Goal: Communication & Community: Answer question/provide support

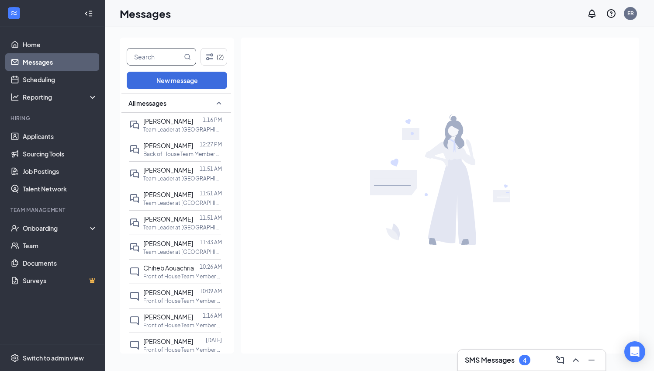
click at [174, 57] on input "text" at bounding box center [154, 56] width 55 height 17
drag, startPoint x: 152, startPoint y: 72, endPoint x: 187, endPoint y: 55, distance: 38.9
click at [187, 55] on icon "MagnifyingGlass" at bounding box center [187, 56] width 7 height 7
type input "Danyel"
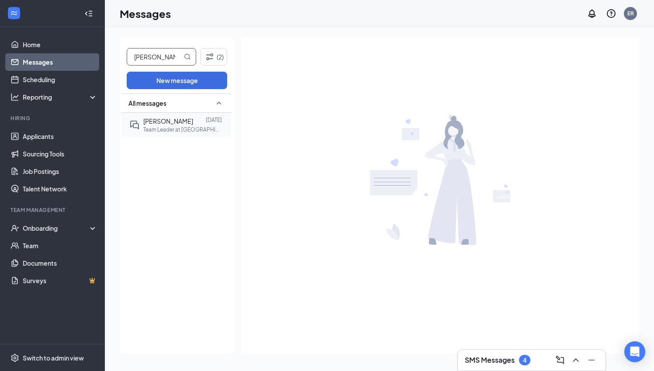
click at [177, 124] on span "Danyell Dillard" at bounding box center [168, 121] width 50 height 8
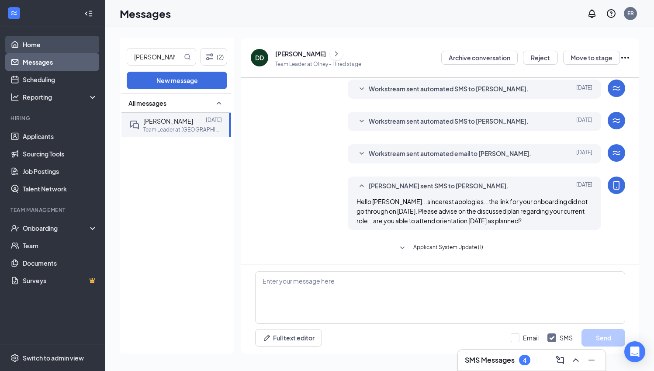
click at [55, 47] on link "Home" at bounding box center [60, 44] width 75 height 17
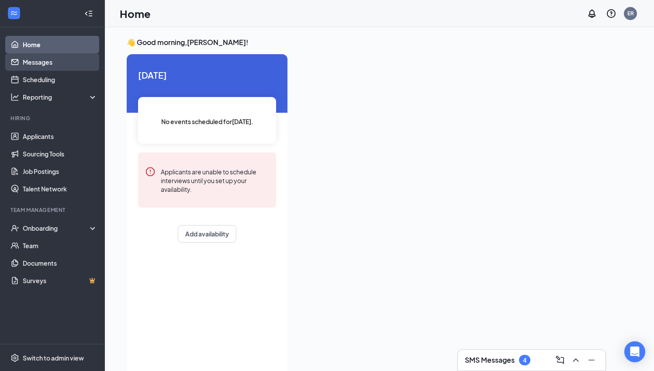
click at [42, 63] on link "Messages" at bounding box center [60, 61] width 75 height 17
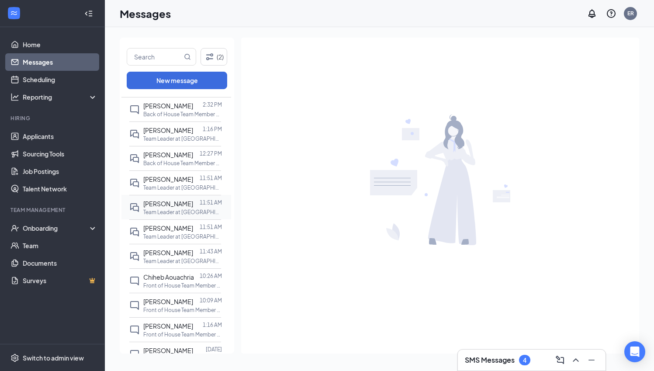
scroll to position [26, 0]
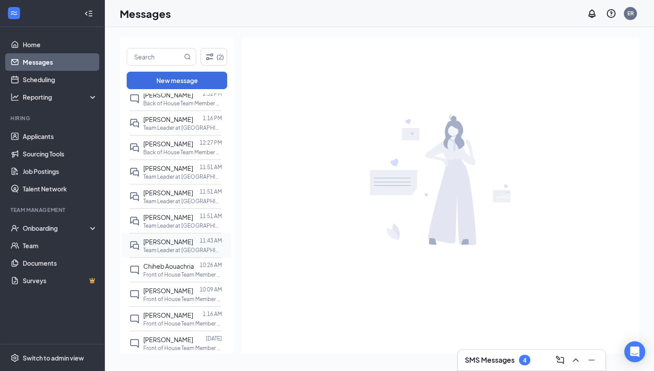
click at [169, 238] on span "[PERSON_NAME]" at bounding box center [168, 242] width 50 height 8
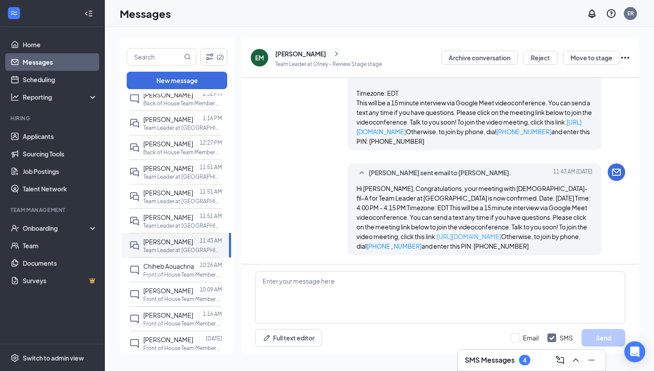
click at [437, 235] on link "[URL][DOMAIN_NAME]" at bounding box center [469, 236] width 64 height 8
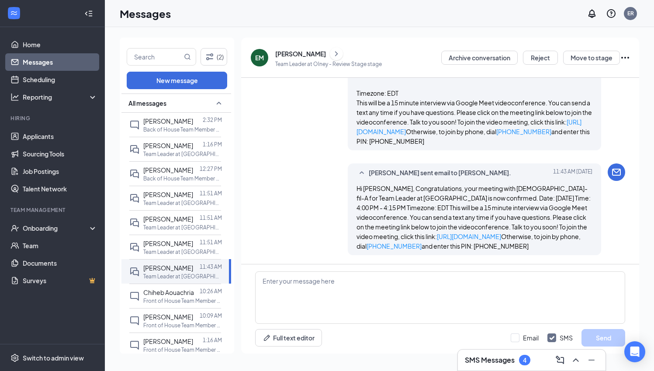
scroll to position [373, 0]
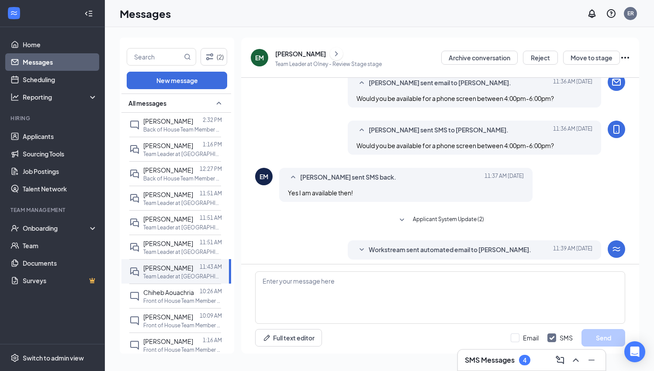
scroll to position [59, 0]
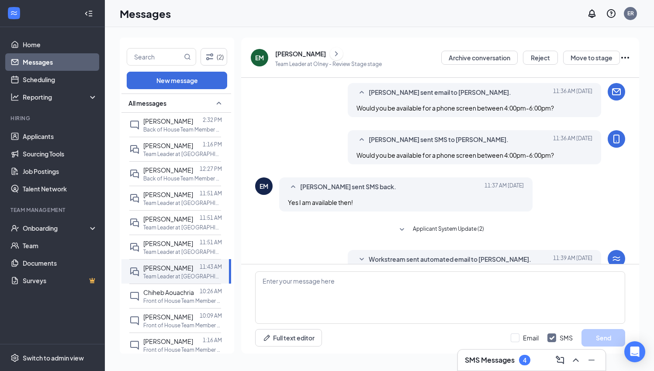
click at [290, 56] on div "[PERSON_NAME]" at bounding box center [300, 53] width 51 height 9
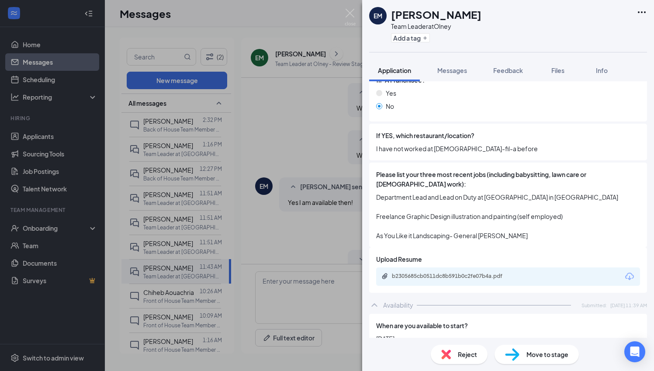
scroll to position [323, 0]
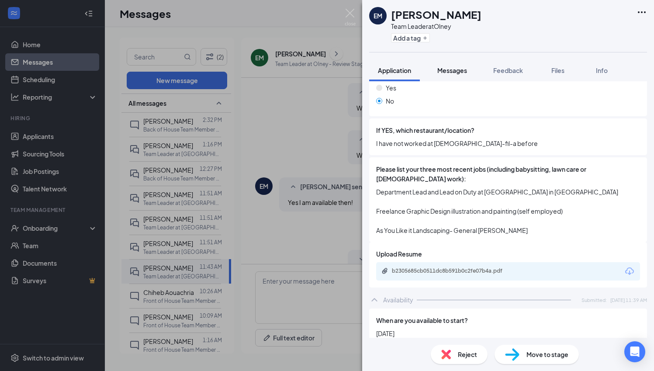
click at [459, 75] on button "Messages" at bounding box center [451, 70] width 47 height 22
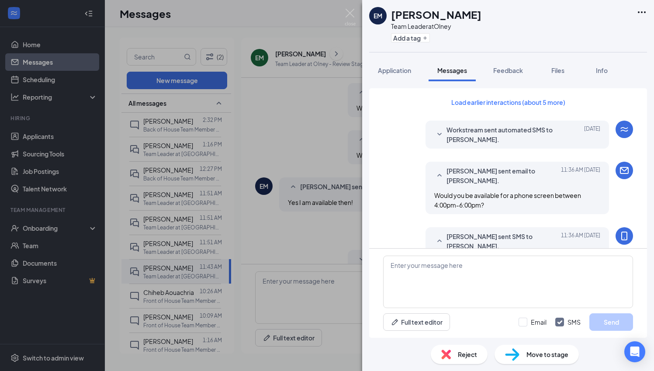
scroll to position [493, 0]
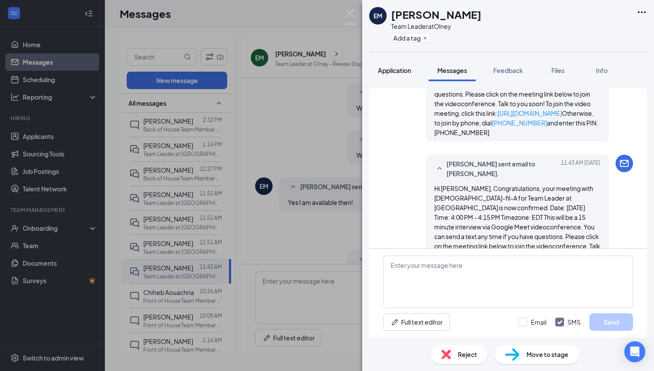
click at [403, 66] on span "Application" at bounding box center [394, 70] width 33 height 8
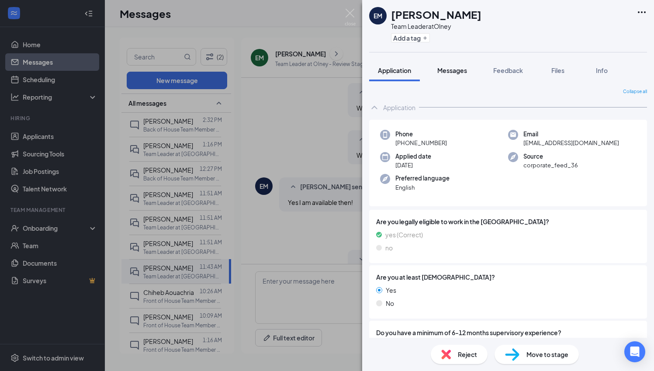
click at [457, 71] on span "Messages" at bounding box center [452, 70] width 30 height 8
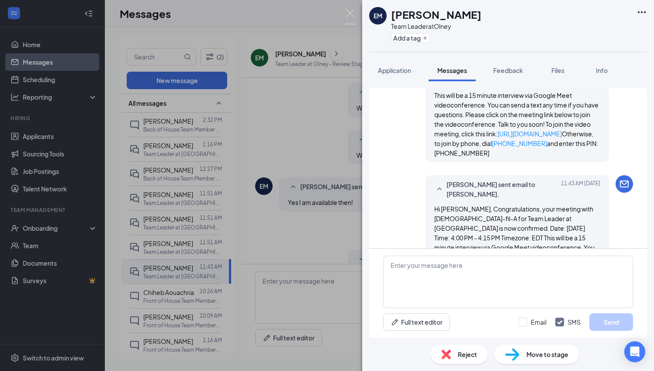
scroll to position [493, 0]
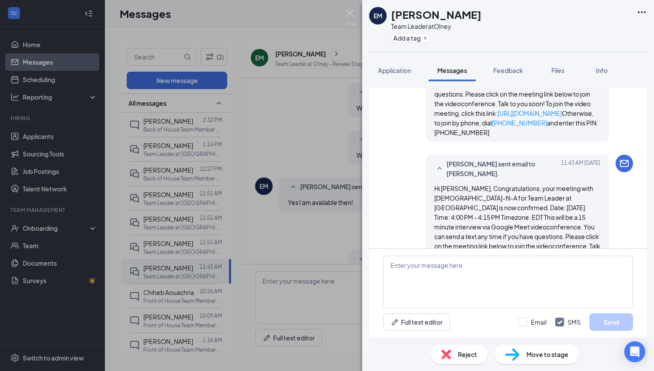
click at [538, 252] on link "[URL][DOMAIN_NAME]" at bounding box center [514, 260] width 160 height 17
click at [165, 121] on div "EM Eric Meile Team Leader at Olney Add a tag Application Messages Feedback File…" at bounding box center [327, 185] width 654 height 371
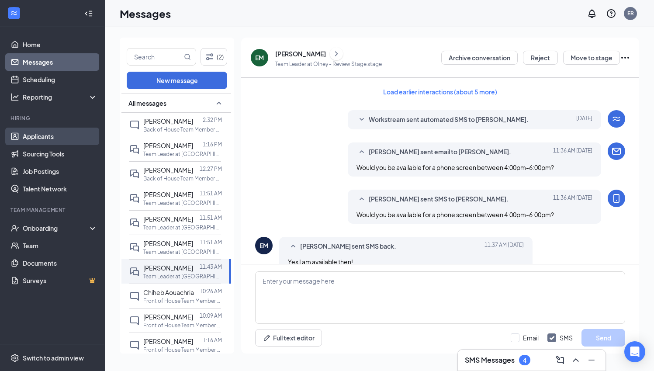
click at [78, 130] on link "Applicants" at bounding box center [60, 136] width 75 height 17
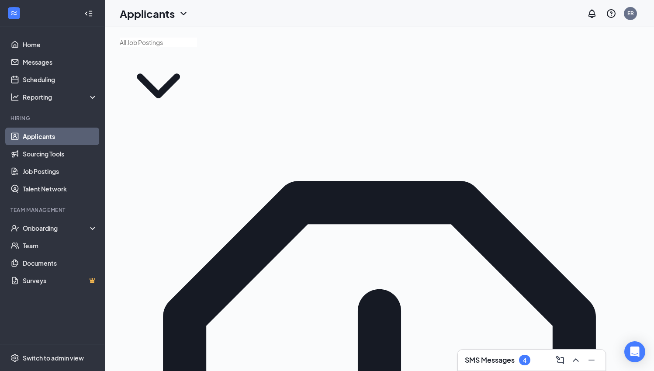
click at [197, 47] on input "text" at bounding box center [158, 43] width 77 height 10
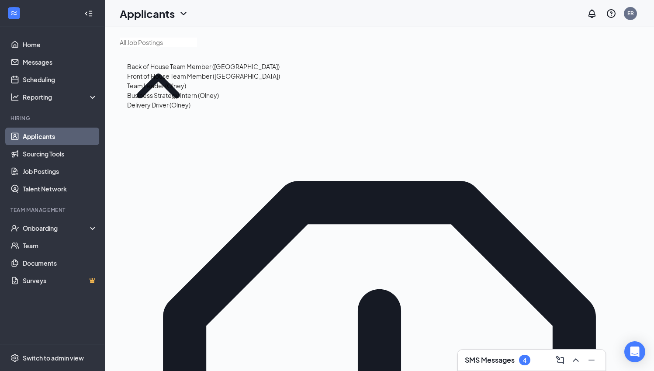
click at [204, 71] on div "Back of House Team Member (Olney)" at bounding box center [203, 67] width 152 height 10
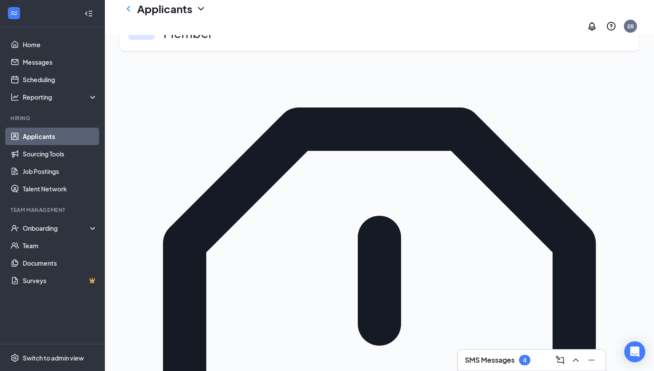
scroll to position [46, 0]
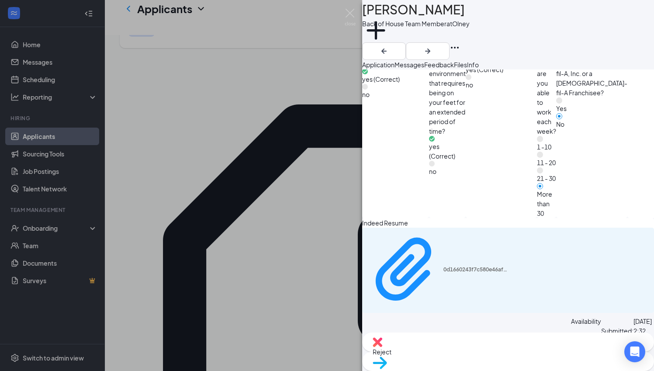
scroll to position [452, 0]
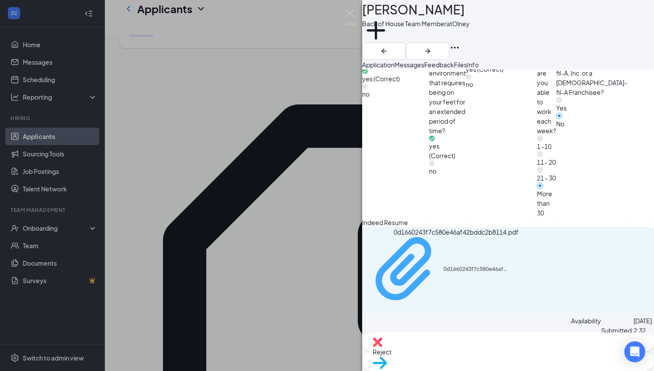
click at [467, 265] on div "0d1660243f7c580e46af42bddc2b8114.pdf" at bounding box center [476, 268] width 66 height 7
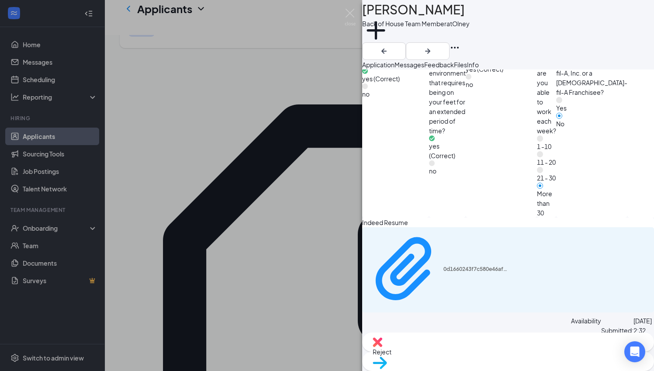
click at [217, 182] on div "NM Nicholas Marra Back of House Team Member at Olney Add a tag Application Mess…" at bounding box center [327, 185] width 654 height 371
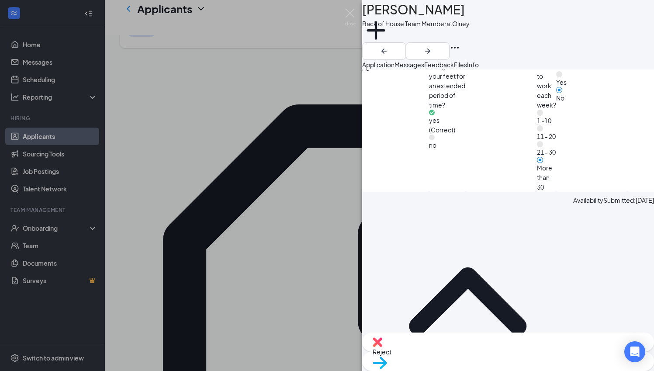
scroll to position [784, 0]
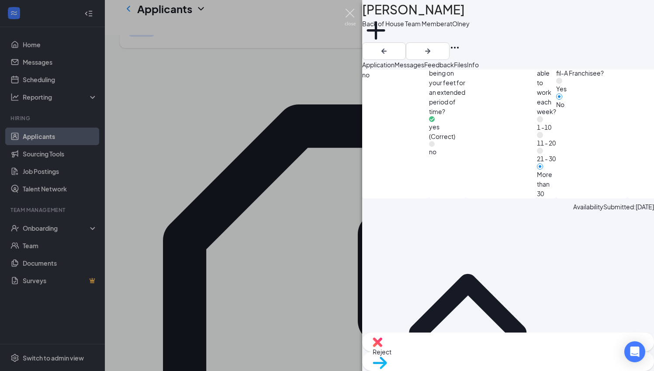
click at [347, 14] on img at bounding box center [350, 17] width 11 height 17
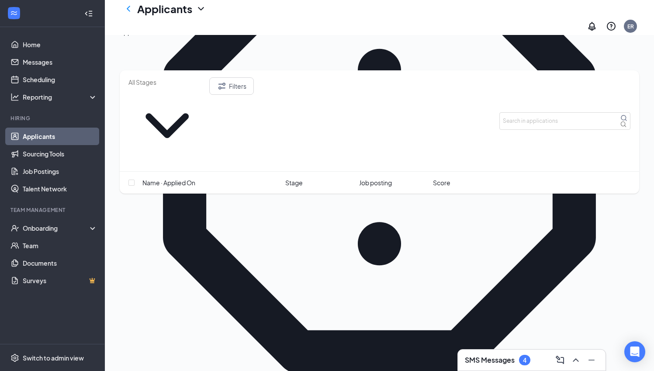
scroll to position [212, 0]
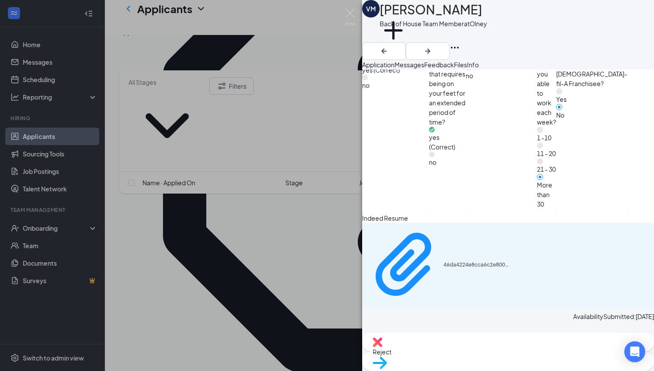
scroll to position [483, 0]
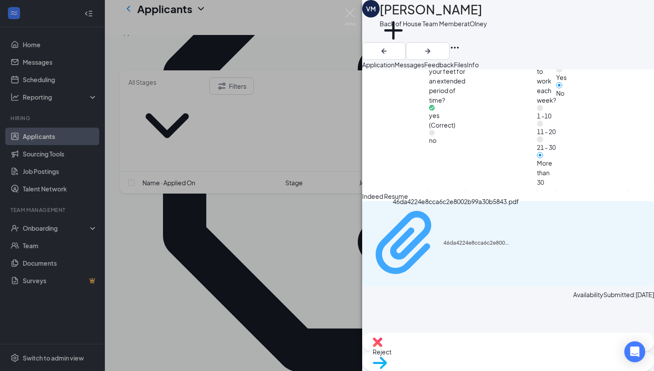
click at [446, 239] on div "46da4224e8cca6c2e8002b99a30b5843.pdf" at bounding box center [476, 242] width 66 height 7
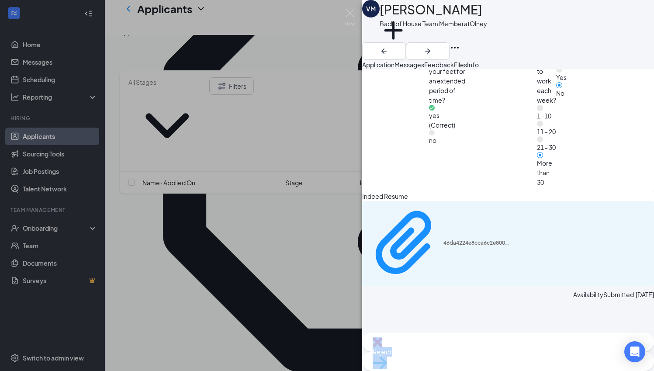
drag, startPoint x: 526, startPoint y: 351, endPoint x: 444, endPoint y: 339, distance: 83.4
click at [444, 339] on div "Reject Move to stage" at bounding box center [508, 351] width 292 height 38
click at [455, 352] on div "Reject" at bounding box center [508, 341] width 292 height 19
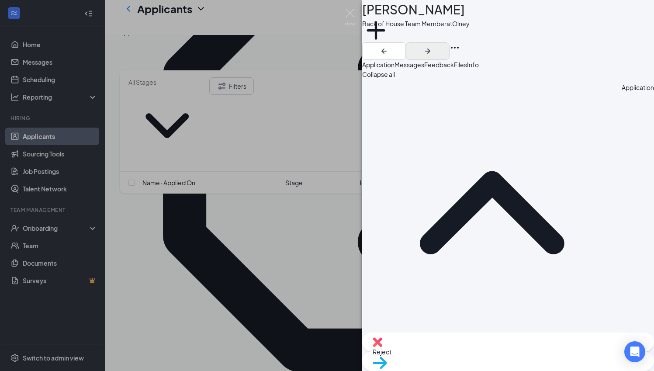
click at [433, 46] on icon "ArrowRight" at bounding box center [427, 51] width 10 height 10
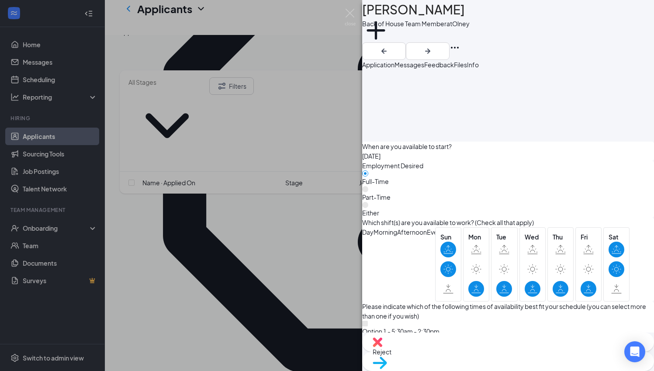
scroll to position [760, 0]
click at [347, 14] on img at bounding box center [350, 17] width 11 height 17
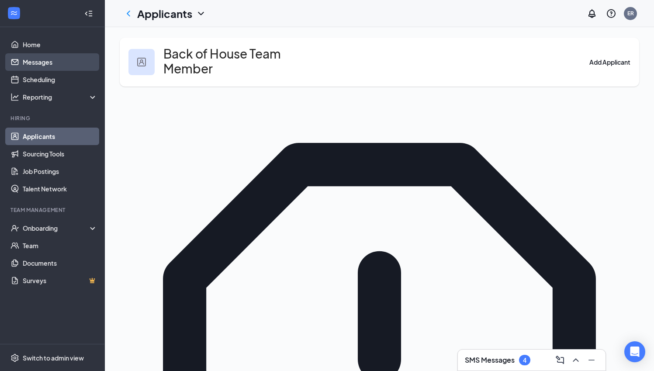
click at [51, 61] on link "Messages" at bounding box center [60, 61] width 75 height 17
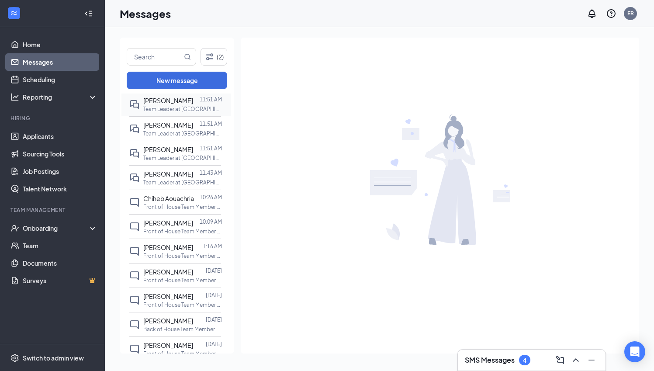
scroll to position [99, 0]
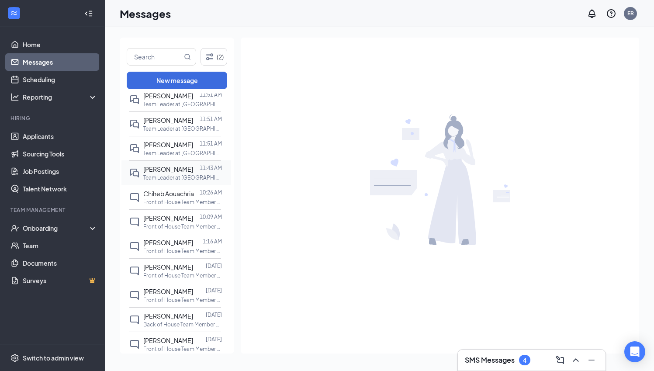
click at [161, 172] on span "[PERSON_NAME]" at bounding box center [168, 169] width 50 height 8
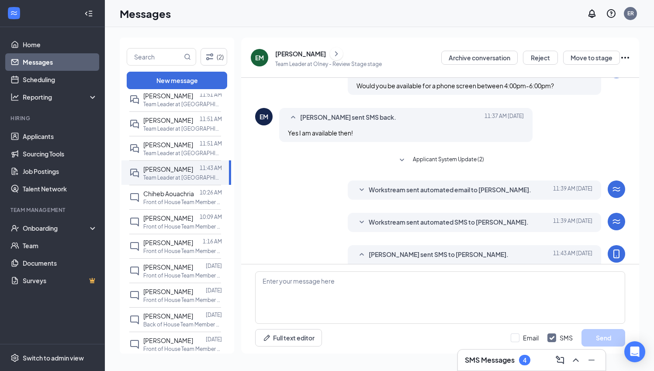
scroll to position [125, 0]
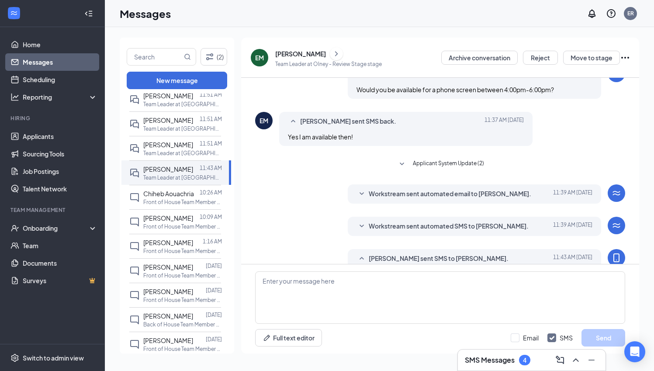
click at [428, 164] on span "Applicant System Update (2)" at bounding box center [448, 164] width 71 height 10
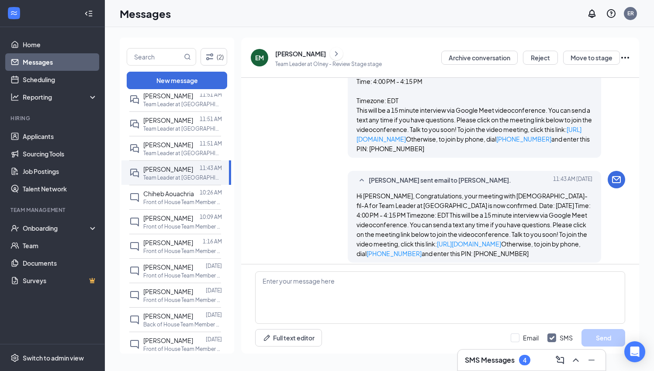
scroll to position [0, 0]
click at [193, 99] on div at bounding box center [196, 96] width 7 height 10
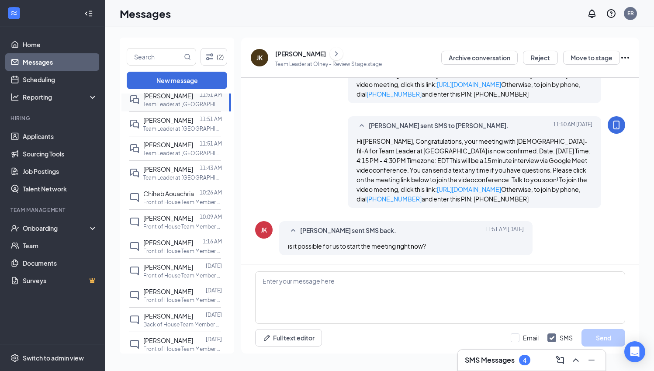
scroll to position [435, 0]
click at [193, 98] on div at bounding box center [196, 96] width 7 height 10
click at [295, 57] on div "[PERSON_NAME]" at bounding box center [300, 53] width 51 height 9
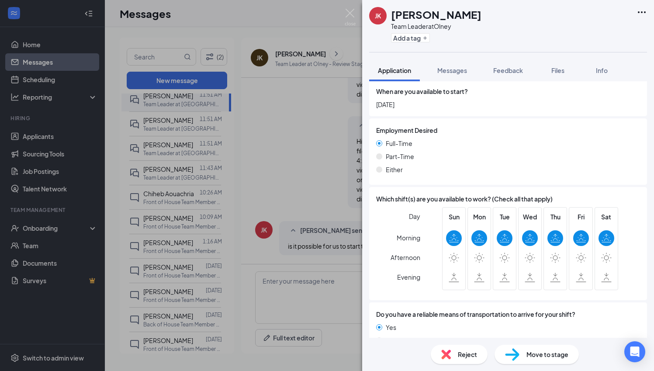
scroll to position [566, 0]
click at [510, 71] on span "Feedback" at bounding box center [508, 70] width 30 height 8
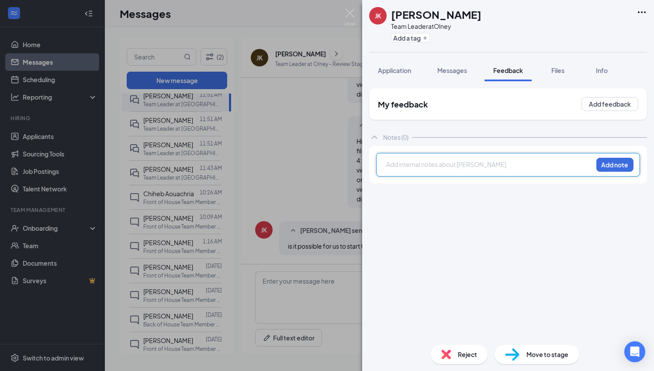
click at [463, 169] on div at bounding box center [489, 165] width 206 height 11
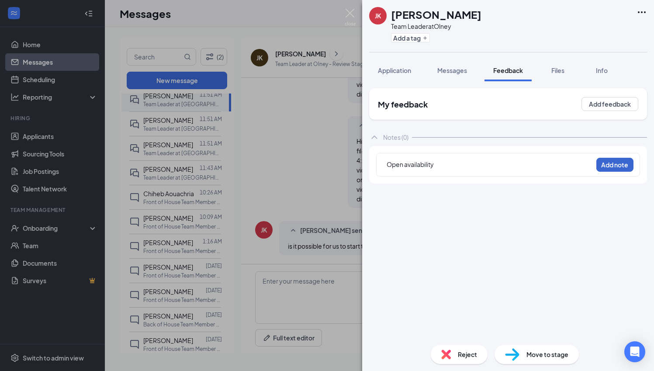
click at [610, 169] on button "Add note" at bounding box center [614, 165] width 37 height 14
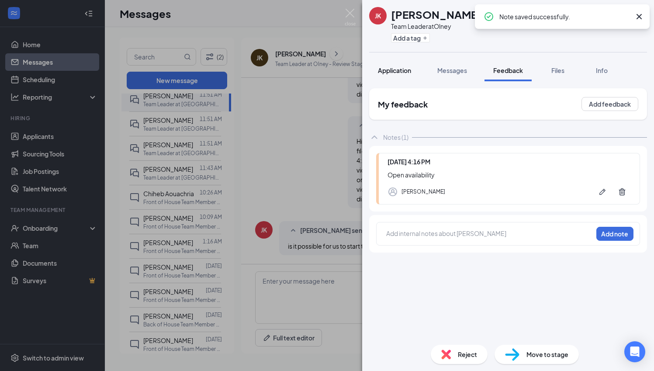
click at [401, 69] on span "Application" at bounding box center [394, 70] width 33 height 8
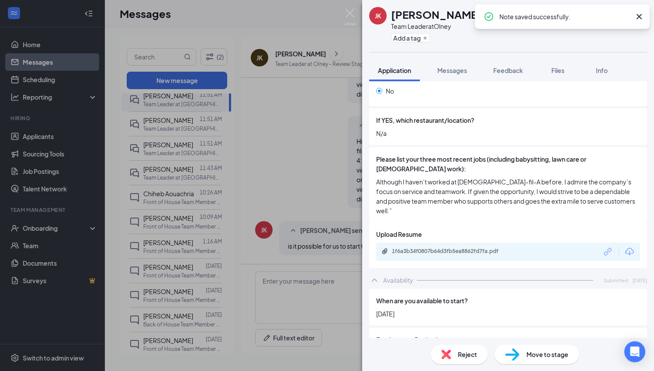
scroll to position [320, 0]
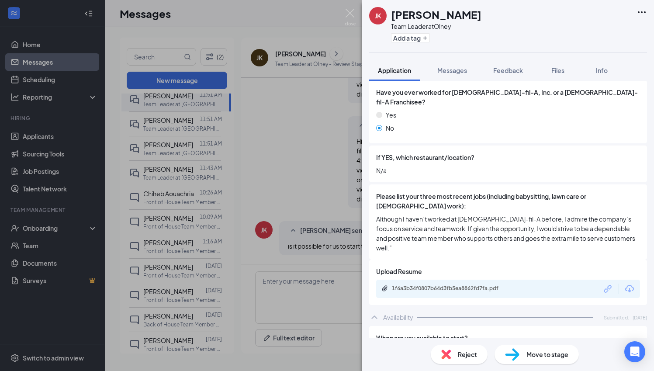
click at [419, 285] on div "1f6a3b34f0807b64d3fb5ea8862fd7fa.pdf" at bounding box center [453, 288] width 122 height 7
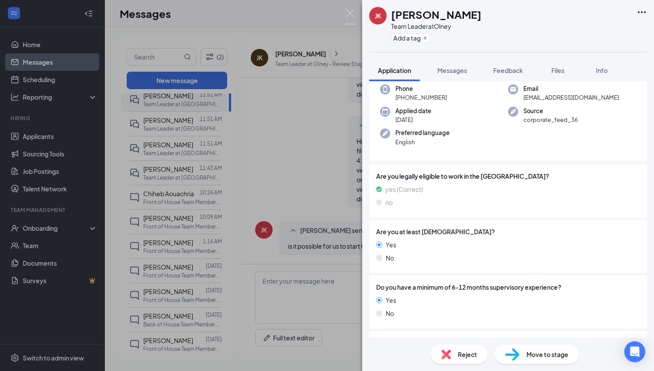
scroll to position [93, 0]
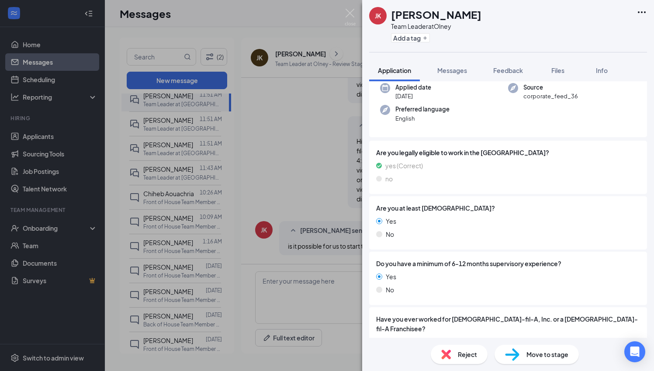
click at [165, 68] on div "JK Josiah Kollie Team Leader at Olney Add a tag Application Messages Feedback F…" at bounding box center [327, 185] width 654 height 371
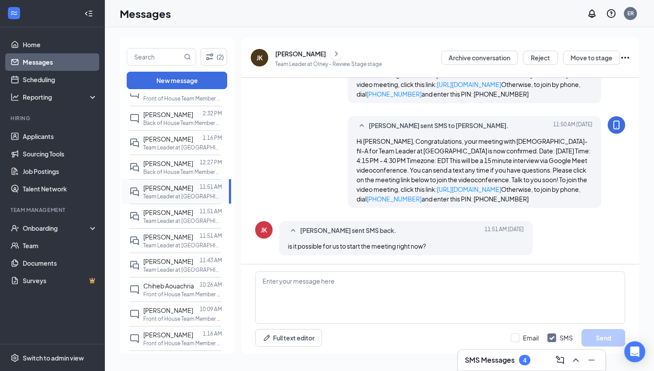
scroll to position [36, 0]
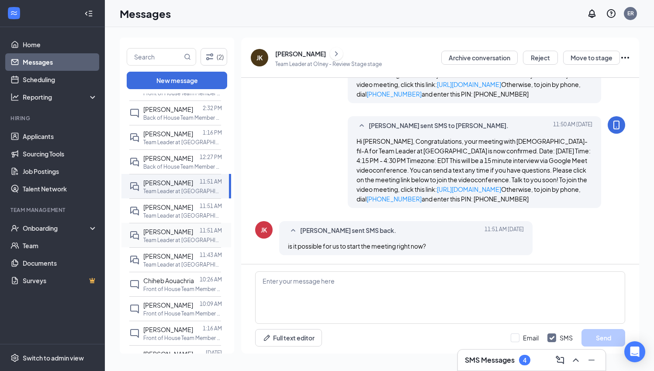
click at [171, 232] on span "[PERSON_NAME]" at bounding box center [168, 232] width 50 height 8
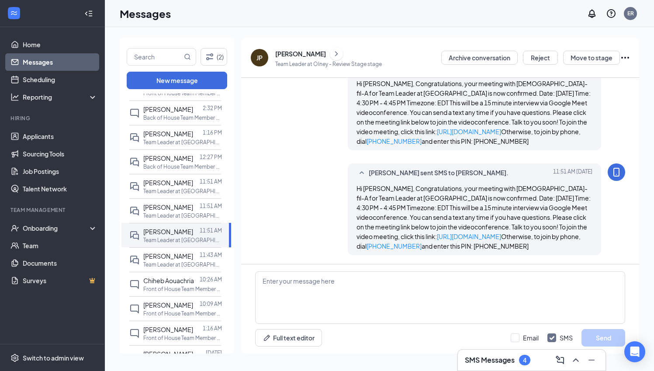
scroll to position [435, 0]
click at [437, 236] on link "[URL][DOMAIN_NAME]" at bounding box center [469, 236] width 64 height 8
click at [79, 40] on link "Home" at bounding box center [60, 44] width 75 height 17
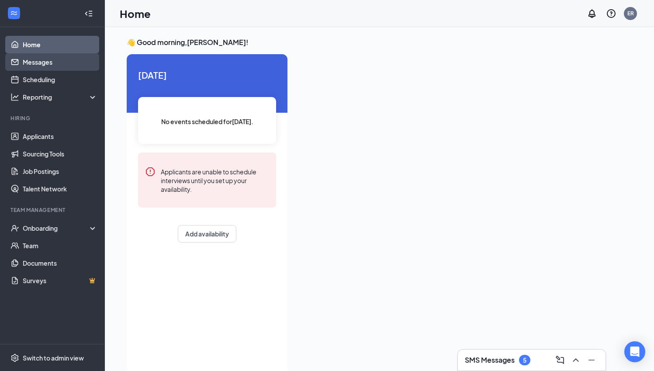
click at [65, 62] on link "Messages" at bounding box center [60, 61] width 75 height 17
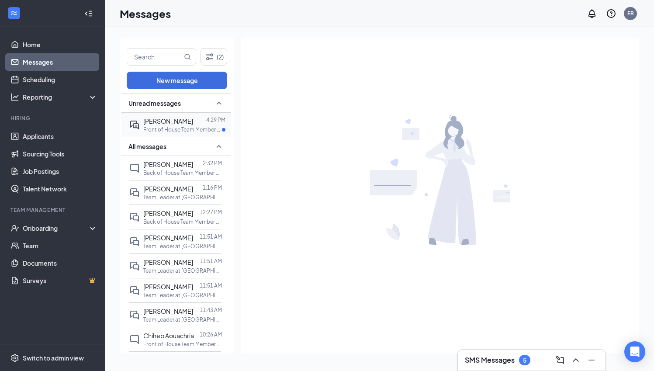
click at [183, 121] on span "[PERSON_NAME]" at bounding box center [168, 121] width 50 height 8
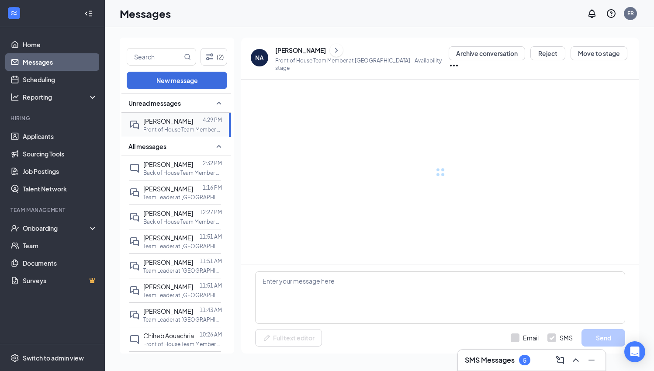
scroll to position [16, 0]
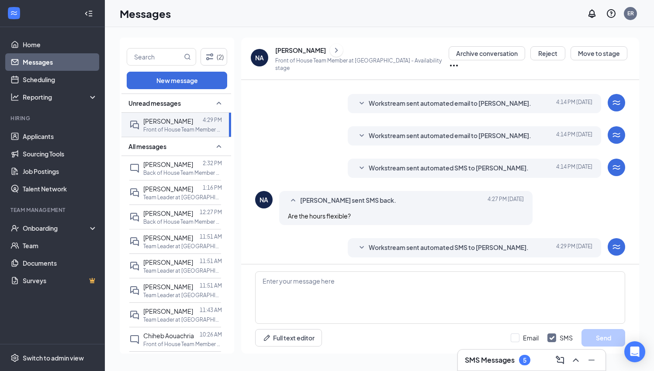
click at [383, 244] on span "Workstream sent automated SMS to Nana Asamoah." at bounding box center [449, 247] width 160 height 10
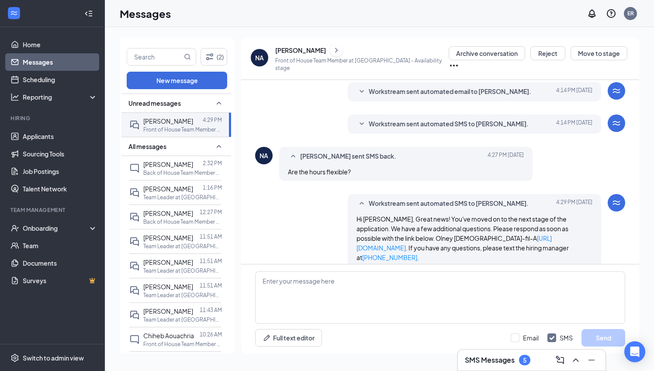
scroll to position [59, 0]
click at [296, 55] on div "[PERSON_NAME]" at bounding box center [300, 50] width 51 height 9
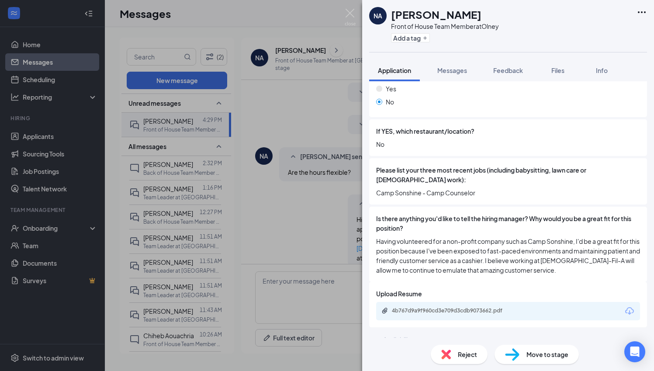
scroll to position [413, 0]
click at [493, 307] on div "4b767d9a9f960cd3e709d3cdb9073662.pdf" at bounding box center [453, 310] width 122 height 7
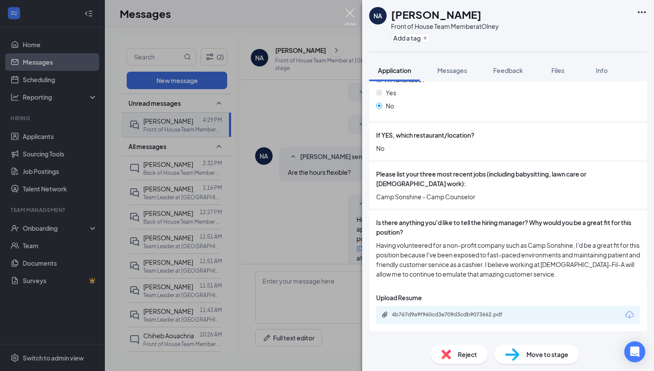
click at [348, 9] on img at bounding box center [350, 17] width 11 height 17
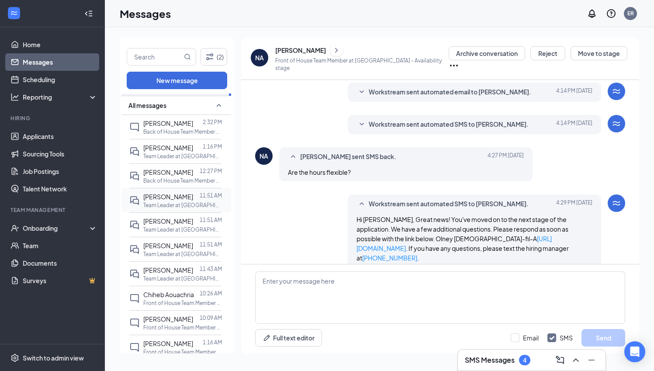
scroll to position [49, 0]
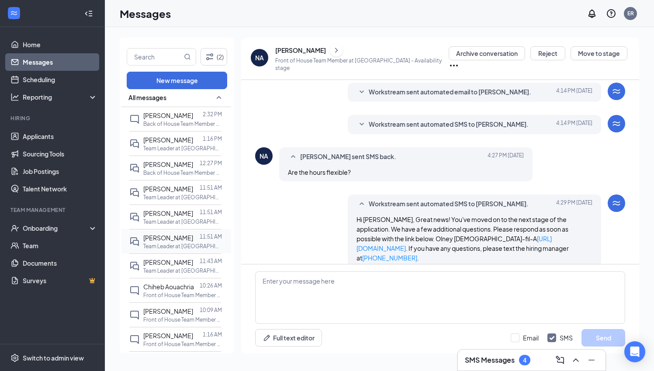
click at [174, 240] on span "[PERSON_NAME]" at bounding box center [168, 238] width 50 height 8
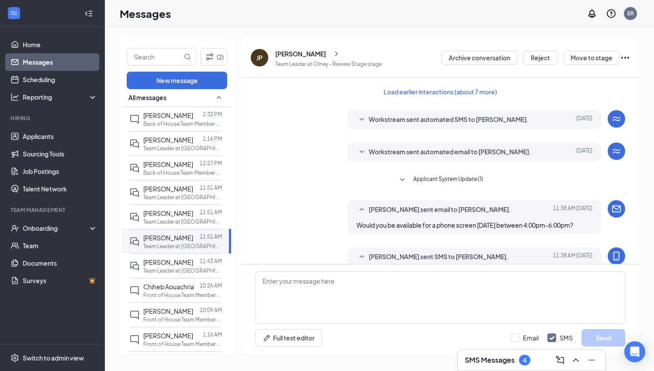
scroll to position [435, 0]
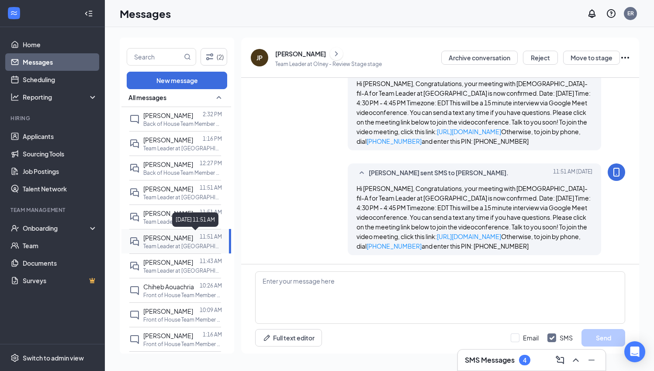
click at [197, 237] on div at bounding box center [196, 238] width 7 height 10
click at [288, 55] on div "[PERSON_NAME]" at bounding box center [300, 53] width 51 height 9
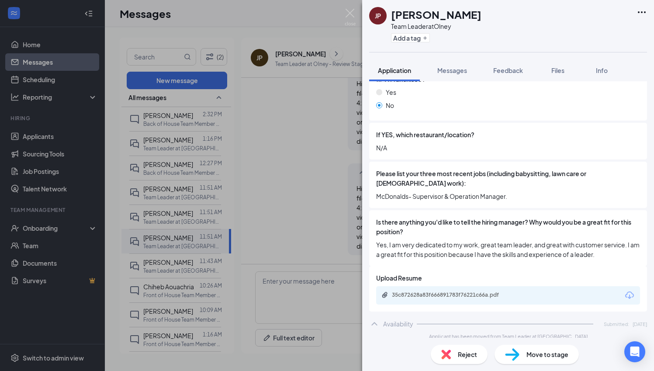
scroll to position [399, 0]
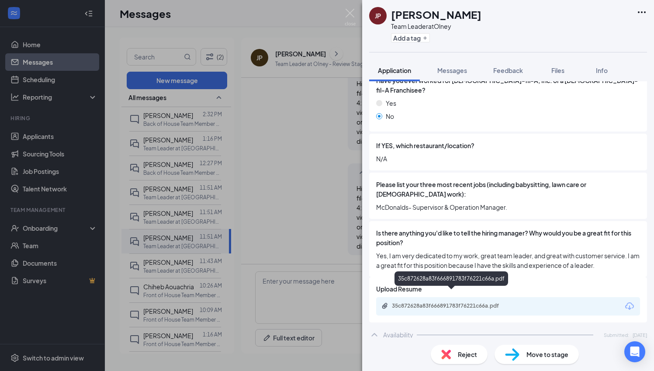
click at [476, 302] on div "35c872628a83f666891783f76221c66a.pdf" at bounding box center [453, 305] width 122 height 7
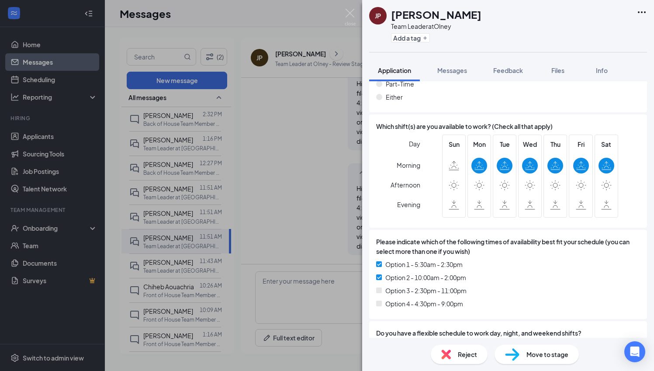
scroll to position [757, 0]
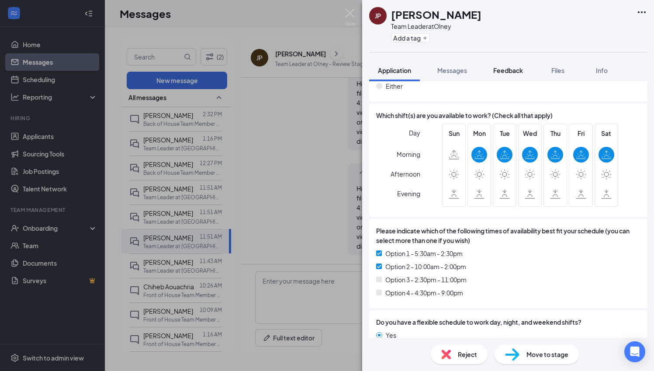
click at [494, 73] on span "Feedback" at bounding box center [508, 70] width 30 height 8
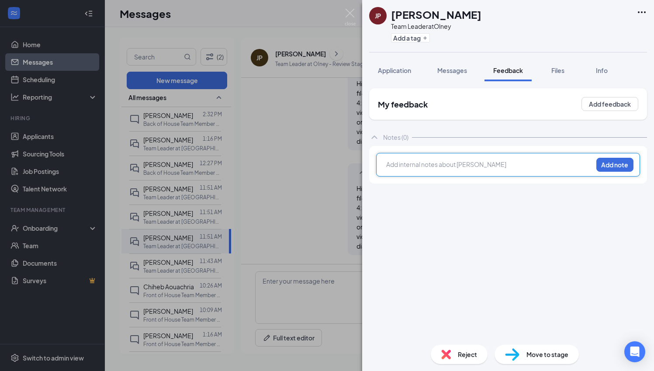
click at [471, 163] on div at bounding box center [489, 164] width 206 height 9
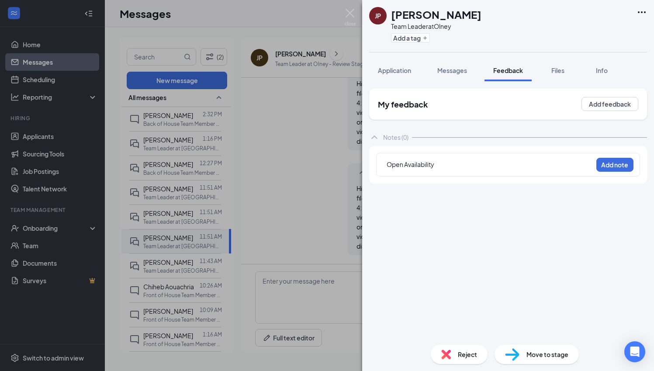
click at [619, 173] on div "Open Availability Add note" at bounding box center [508, 165] width 264 height 24
click at [621, 146] on div "Open Availability Add note" at bounding box center [508, 165] width 278 height 38
click at [621, 165] on button "Add note" at bounding box center [614, 165] width 37 height 14
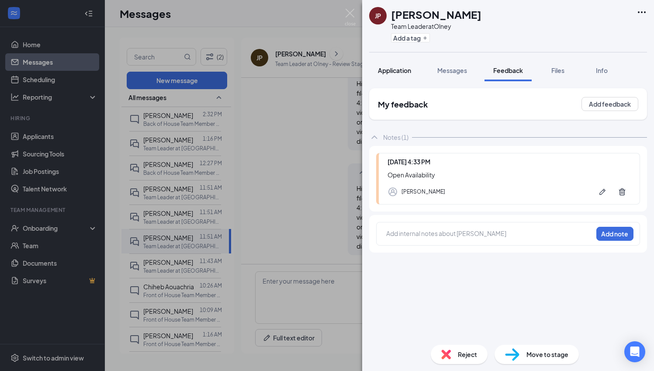
click at [402, 73] on span "Application" at bounding box center [394, 70] width 33 height 8
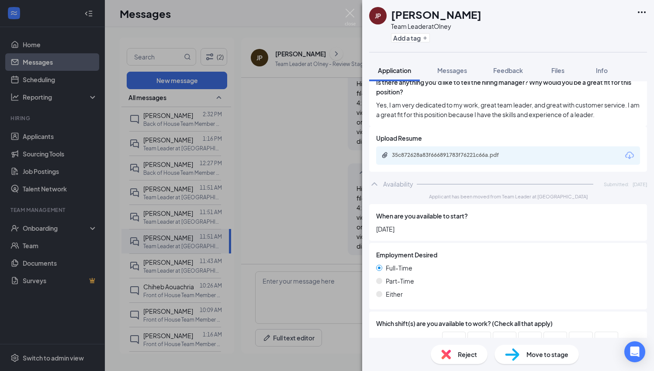
scroll to position [555, 0]
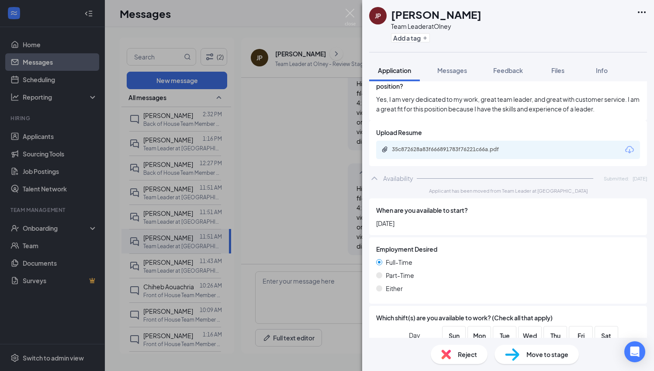
click at [470, 146] on div "35c872628a83f666891783f76221c66a.pdf" at bounding box center [508, 150] width 264 height 18
click at [473, 146] on div "35c872628a83f666891783f76221c66a.pdf" at bounding box center [453, 149] width 122 height 7
click at [349, 16] on img at bounding box center [350, 17] width 11 height 17
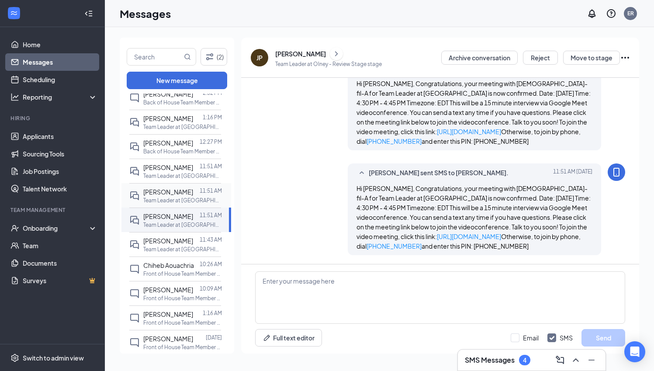
scroll to position [52, 0]
click at [165, 169] on span "[PERSON_NAME]" at bounding box center [168, 167] width 50 height 8
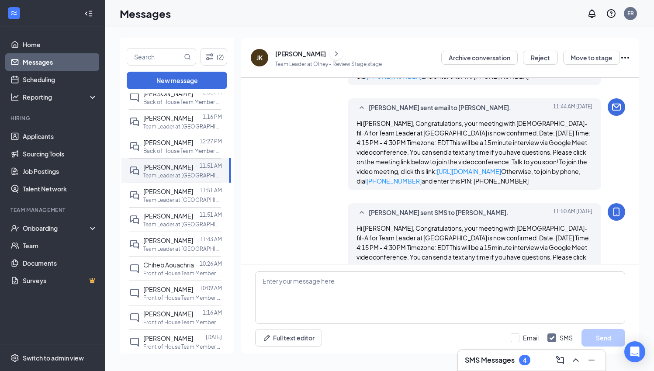
scroll to position [435, 0]
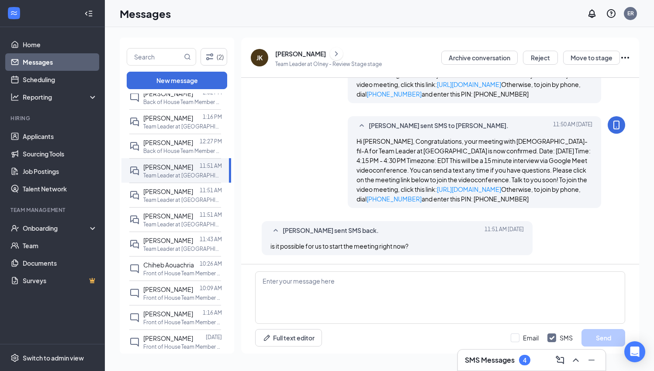
click at [300, 55] on div "[PERSON_NAME]" at bounding box center [300, 53] width 51 height 9
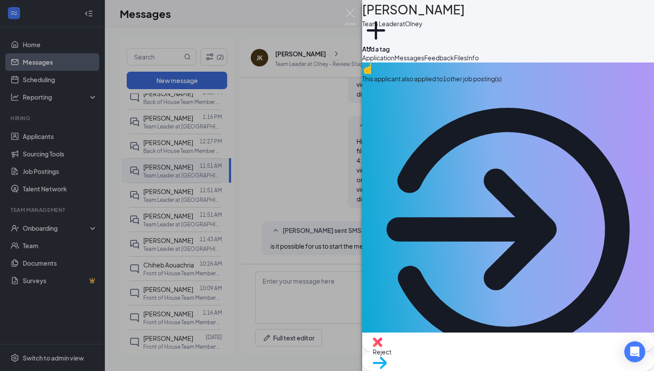
click at [467, 62] on span "Files" at bounding box center [460, 58] width 13 height 8
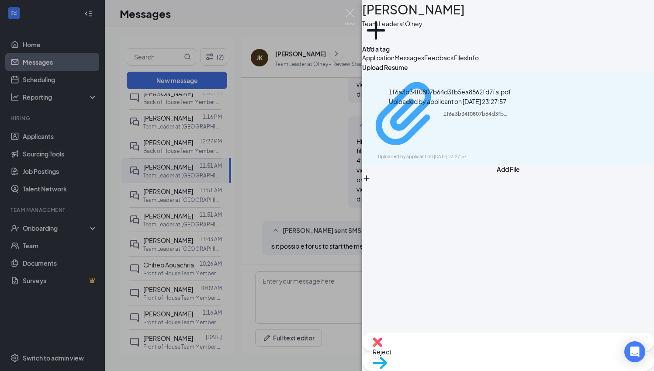
click at [509, 121] on div "1f6a3b34f0807b64d3fb5ea8862fd7fa.pdf Uploaded by applicant on Oct 13, 2025 at 2…" at bounding box center [437, 118] width 141 height 84
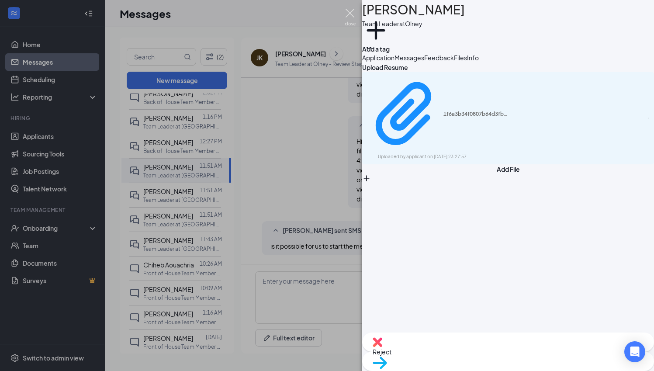
click at [350, 13] on img at bounding box center [350, 17] width 11 height 17
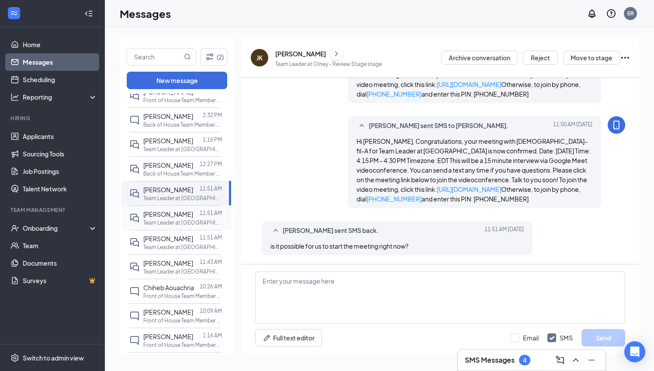
scroll to position [27, 0]
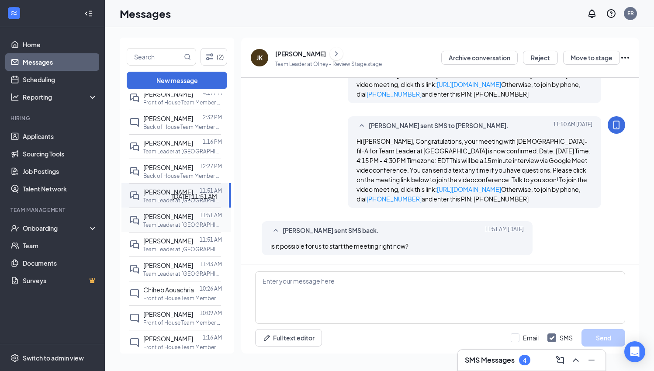
click at [193, 220] on div at bounding box center [196, 216] width 7 height 10
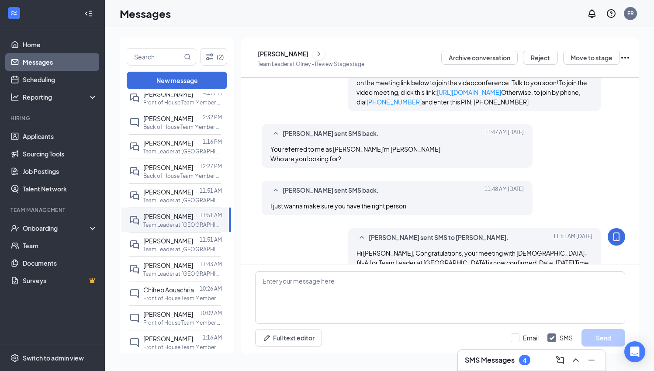
scroll to position [420, 0]
click at [298, 49] on div "[PERSON_NAME]" at bounding box center [283, 53] width 51 height 9
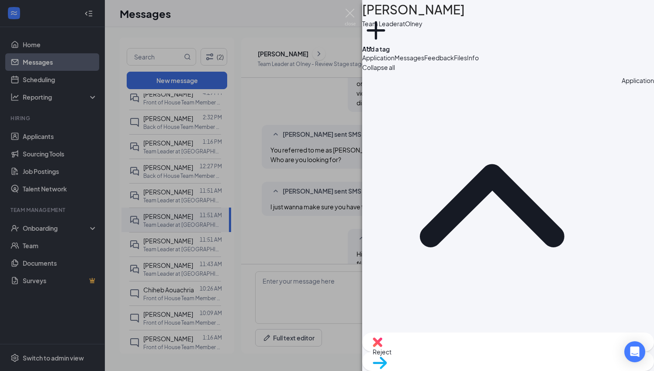
click at [424, 62] on span "Messages" at bounding box center [409, 58] width 30 height 8
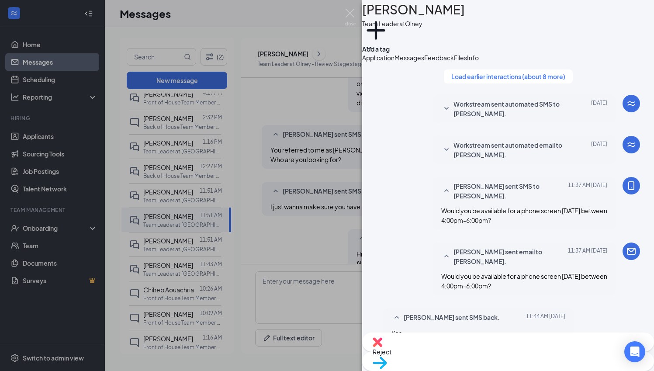
scroll to position [688, 0]
click at [394, 62] on button "Application" at bounding box center [378, 58] width 32 height 10
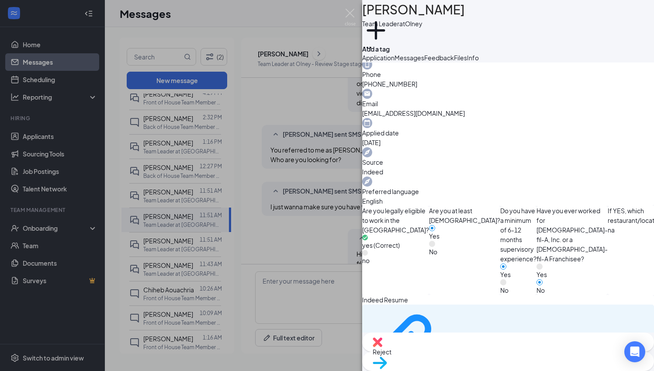
scroll to position [290, 0]
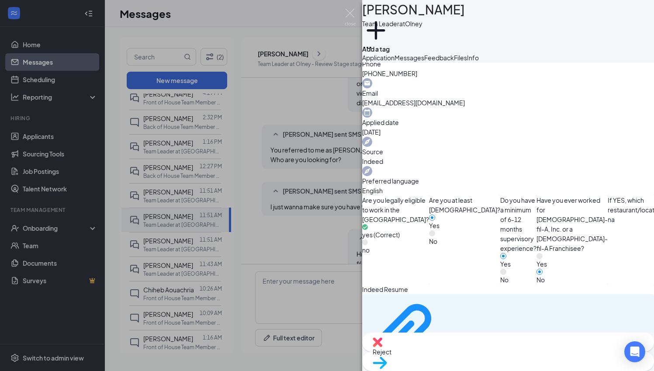
click at [476, 284] on div "Indeed Resume e36b627a015f4bf2c60dc54548eb8251.pdf" at bounding box center [508, 331] width 292 height 95
click at [476, 332] on div "e36b627a015f4bf2c60dc54548eb8251.pdf" at bounding box center [476, 335] width 66 height 7
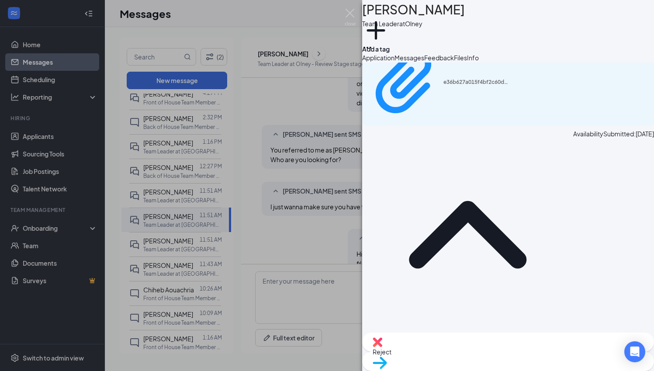
scroll to position [541, 0]
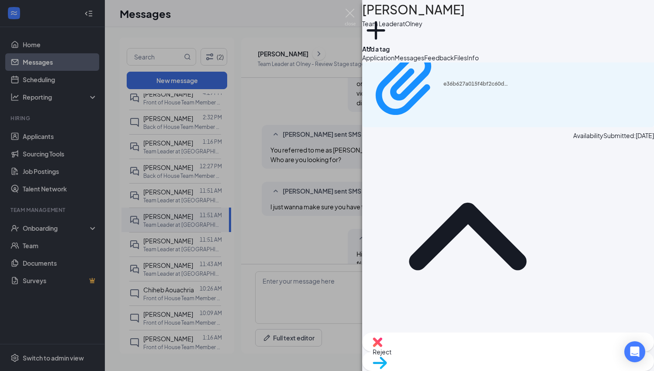
click at [454, 62] on span "Feedback" at bounding box center [439, 58] width 30 height 8
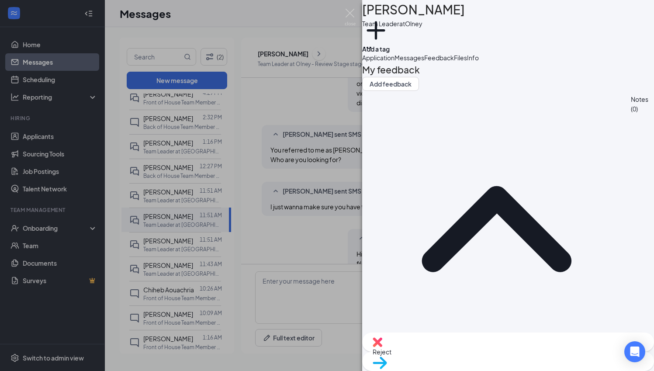
click at [462, 367] on div at bounding box center [507, 371] width 291 height 9
click at [394, 62] on span "Application" at bounding box center [378, 58] width 32 height 8
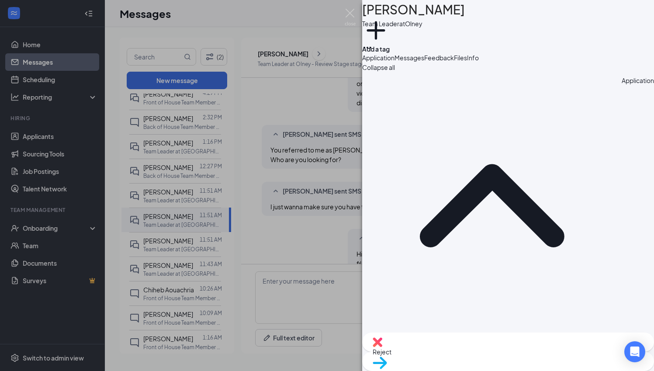
click at [454, 62] on button "Feedback" at bounding box center [439, 58] width 30 height 10
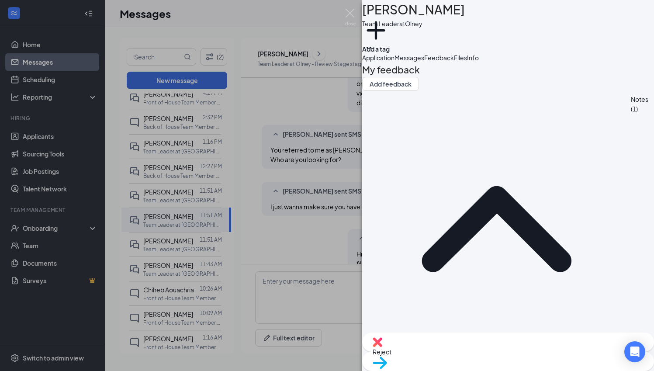
click at [353, 12] on img at bounding box center [350, 17] width 11 height 17
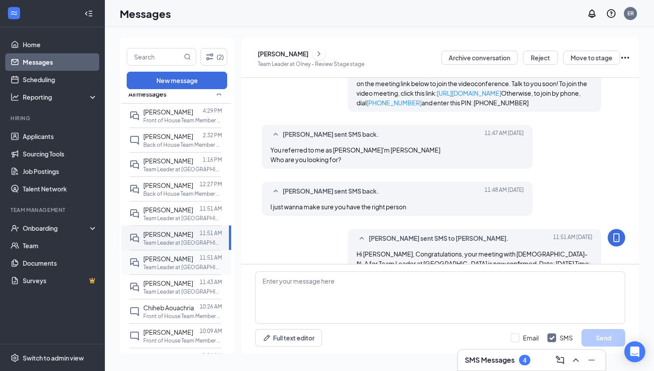
scroll to position [3, 0]
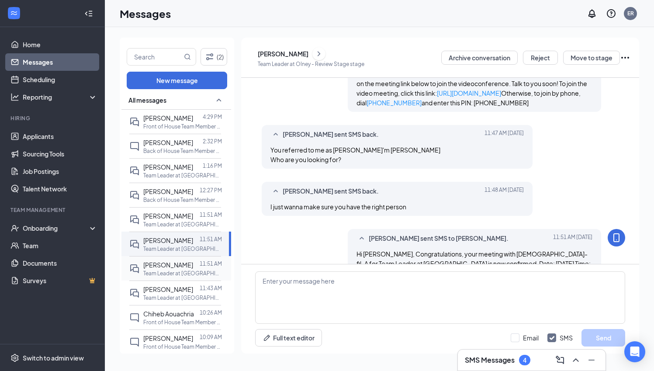
click at [155, 268] on span "[PERSON_NAME]" at bounding box center [168, 265] width 50 height 8
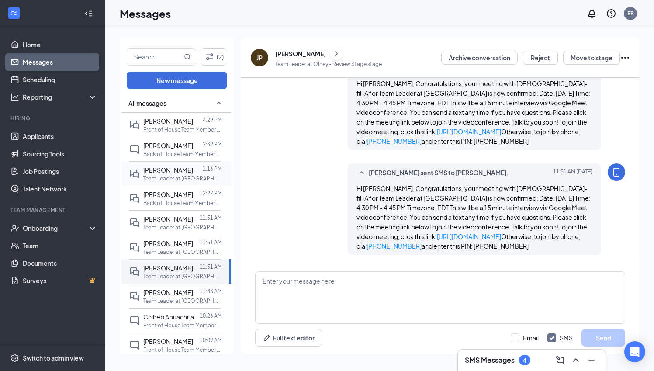
click at [169, 175] on p "Team Leader at [GEOGRAPHIC_DATA]" at bounding box center [182, 178] width 79 height 7
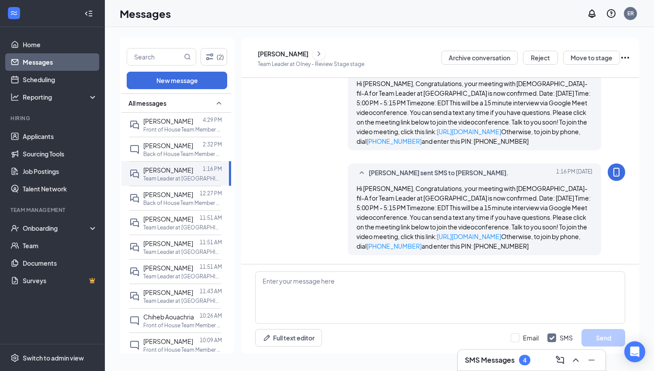
scroll to position [315, 0]
click at [437, 131] on link "[URL][DOMAIN_NAME]" at bounding box center [469, 132] width 64 height 8
click at [204, 294] on div "11:43 AM" at bounding box center [211, 292] width 22 height 10
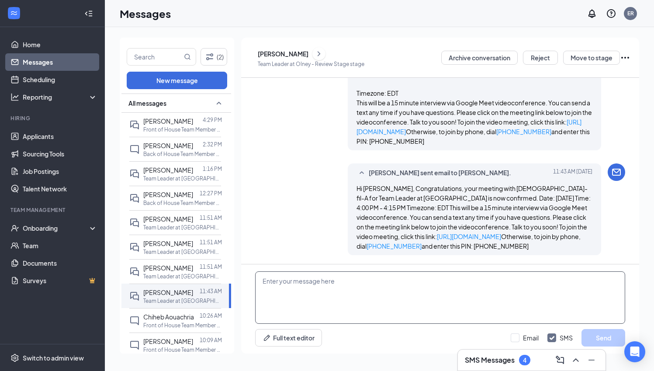
click at [333, 286] on textarea at bounding box center [440, 297] width 370 height 52
type textarea "Were you still available for a phone screen interview?"
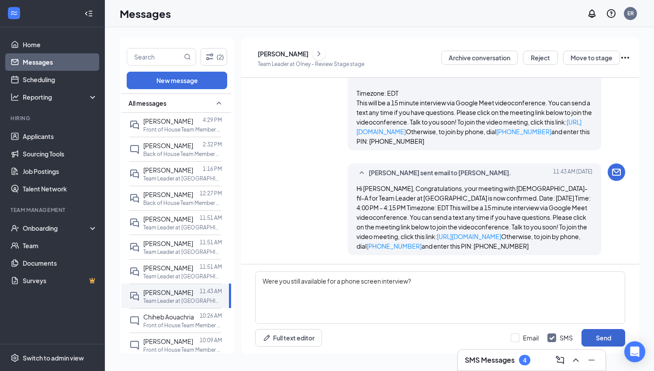
click at [601, 329] on button "Send" at bounding box center [603, 337] width 44 height 17
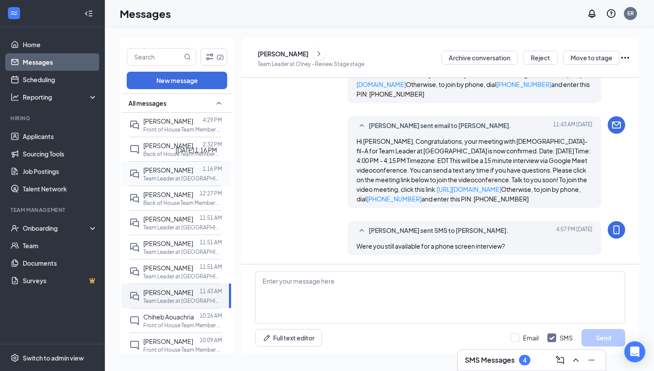
click at [190, 178] on p "Team Leader at [GEOGRAPHIC_DATA]" at bounding box center [182, 178] width 79 height 7
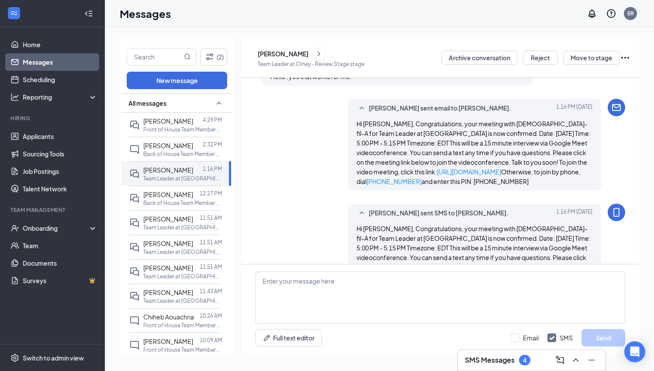
scroll to position [315, 0]
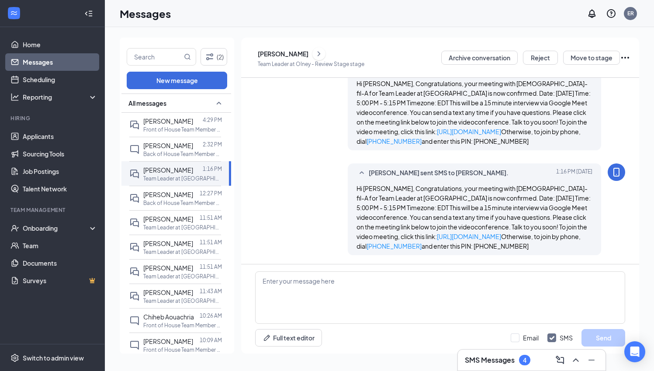
click at [255, 57] on div "SS" at bounding box center [251, 57] width 8 height 9
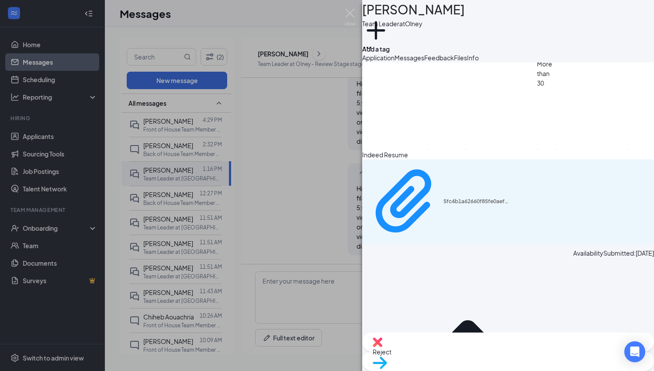
scroll to position [573, 0]
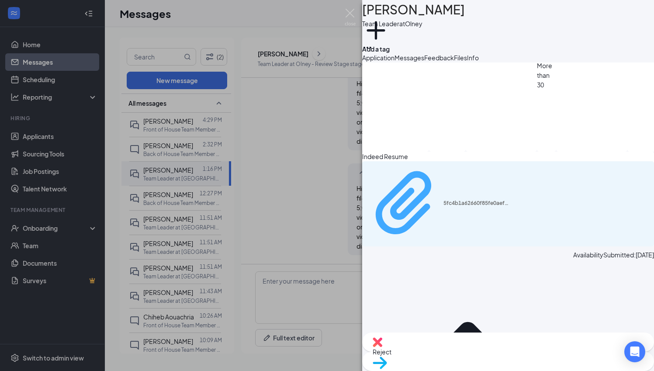
click at [443, 200] on div "5fc4b1a62660f85fe0aef4586da3344c.pdf" at bounding box center [476, 203] width 66 height 7
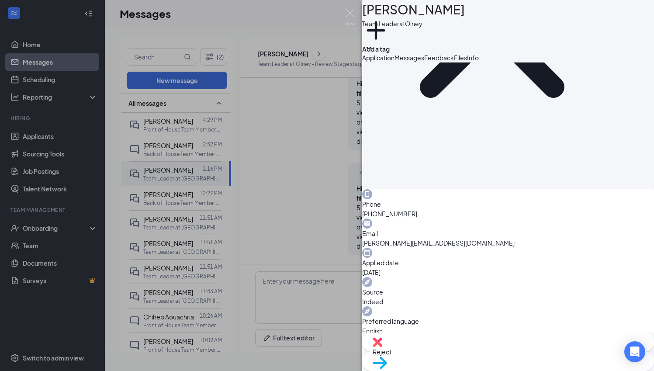
scroll to position [0, 0]
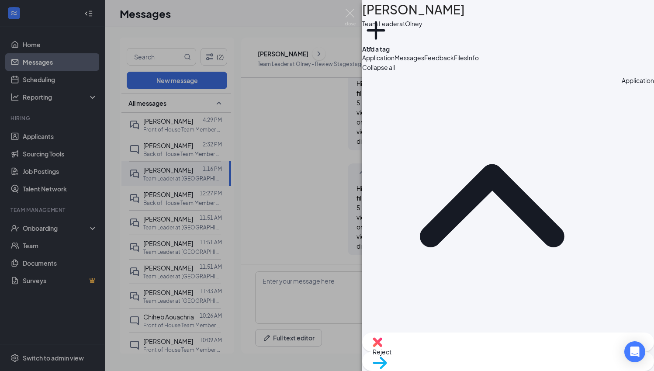
click at [424, 62] on span "Messages" at bounding box center [409, 58] width 30 height 8
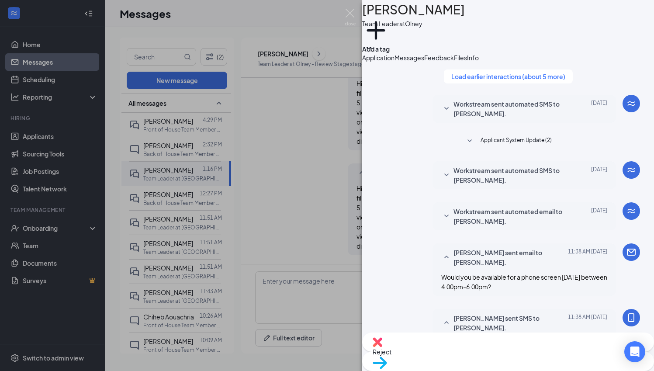
scroll to position [479, 0]
click at [194, 164] on div "SS Simone Smith Team Leader at Olney Add a tag Application Messages Feedback Fi…" at bounding box center [327, 185] width 654 height 371
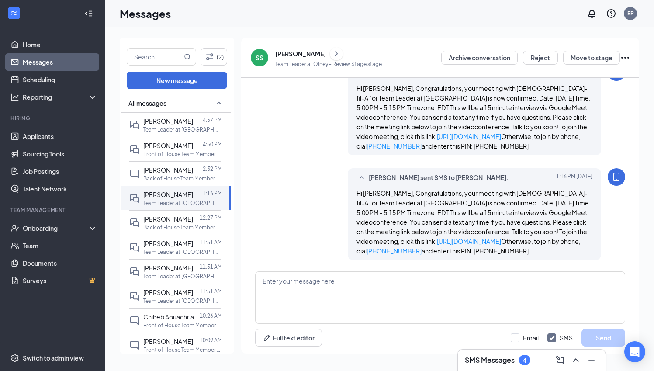
scroll to position [315, 0]
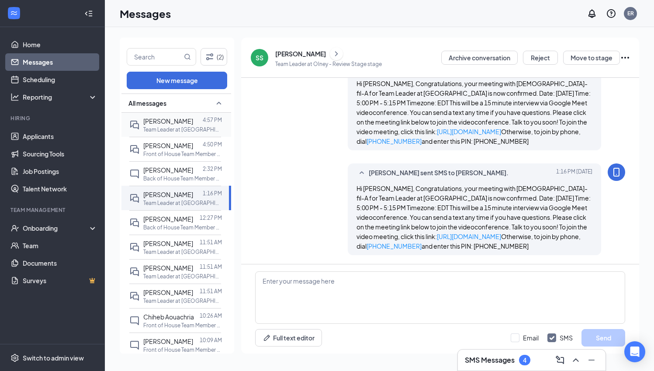
click at [204, 117] on p "4:57 PM" at bounding box center [212, 119] width 19 height 7
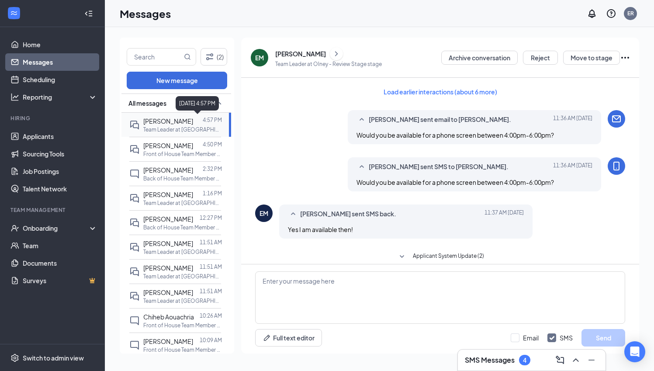
scroll to position [388, 0]
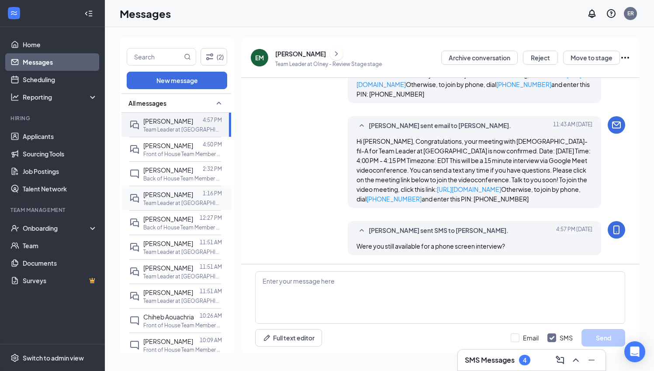
click at [194, 190] on div at bounding box center [198, 195] width 10 height 10
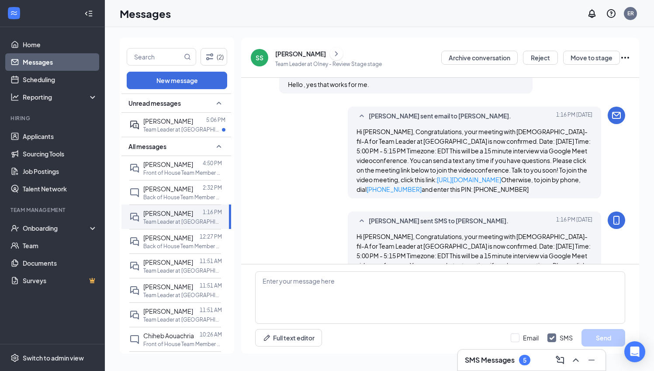
scroll to position [315, 0]
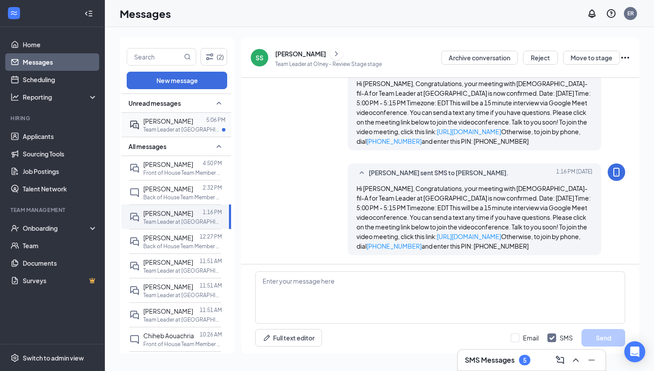
click at [195, 118] on div at bounding box center [199, 121] width 13 height 10
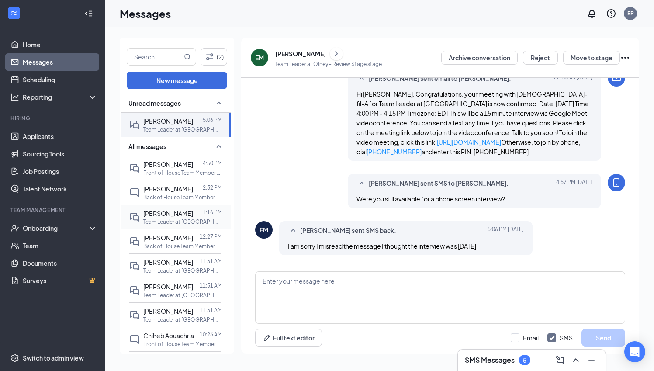
click at [197, 215] on div at bounding box center [198, 213] width 10 height 10
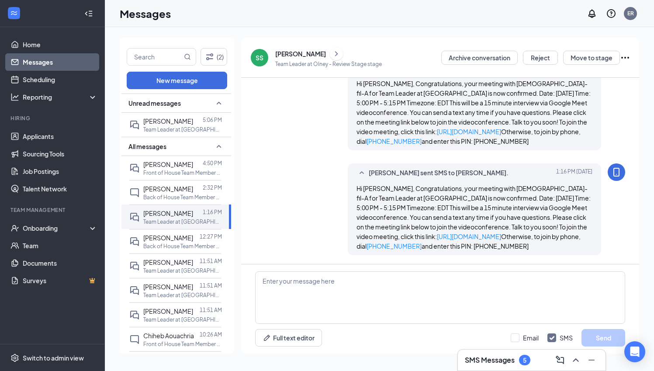
scroll to position [315, 0]
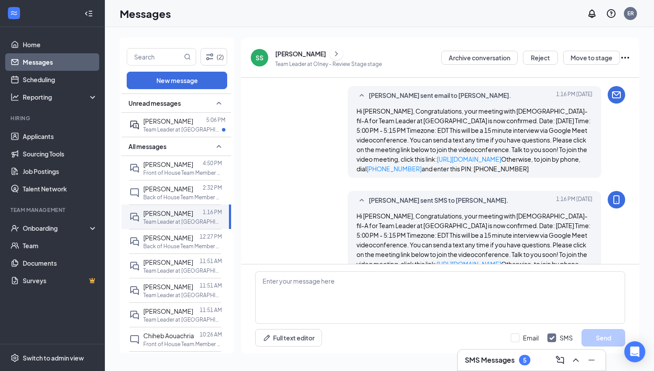
scroll to position [315, 0]
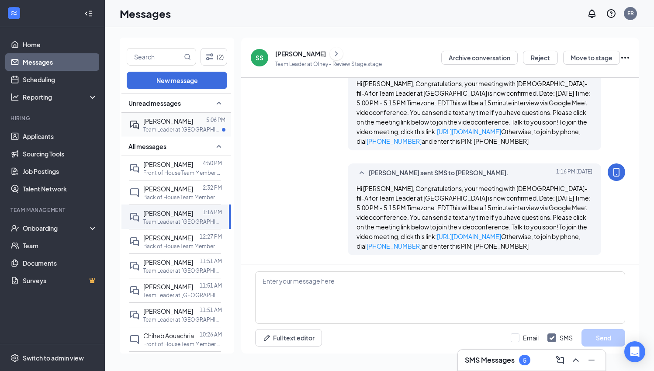
click at [193, 125] on div at bounding box center [199, 121] width 13 height 10
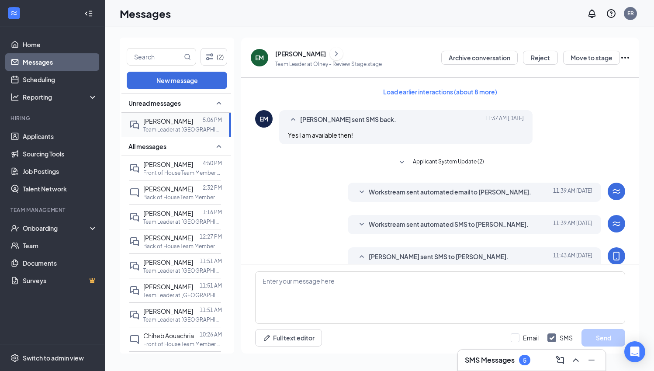
scroll to position [388, 0]
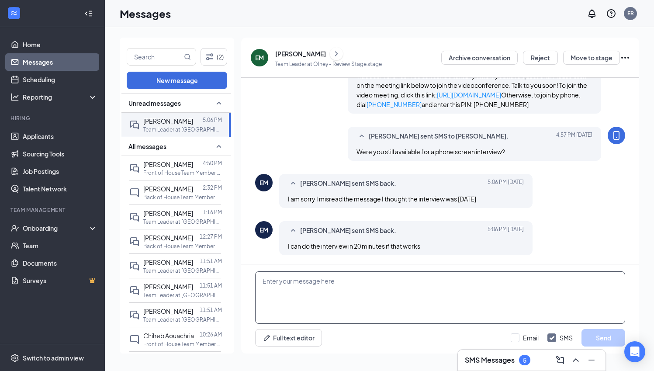
click at [370, 288] on textarea at bounding box center [440, 297] width 370 height 52
type textarea "w"
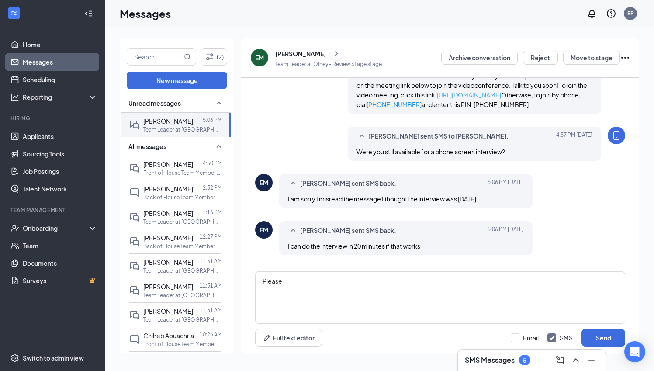
click at [455, 95] on link "[URL][DOMAIN_NAME]" at bounding box center [469, 95] width 64 height 8
click at [347, 275] on textarea "Please" at bounding box center [440, 297] width 370 height 52
click at [347, 280] on textarea "Please" at bounding box center [440, 297] width 370 height 52
paste textarea "[URL][DOMAIN_NAME]"
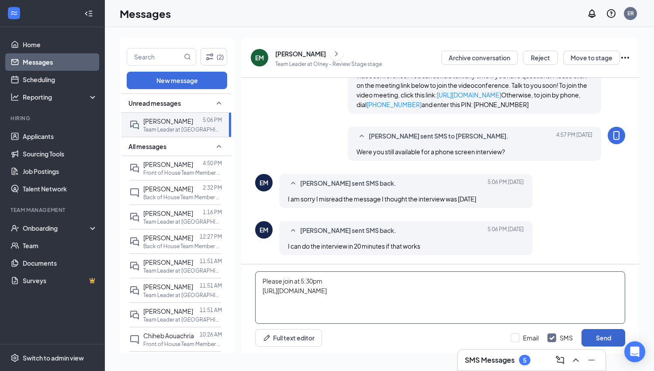
type textarea "Please join at 5:30pm https://meet.google.com/qxj-ejth-xow"
click at [593, 334] on button "Send" at bounding box center [603, 337] width 44 height 17
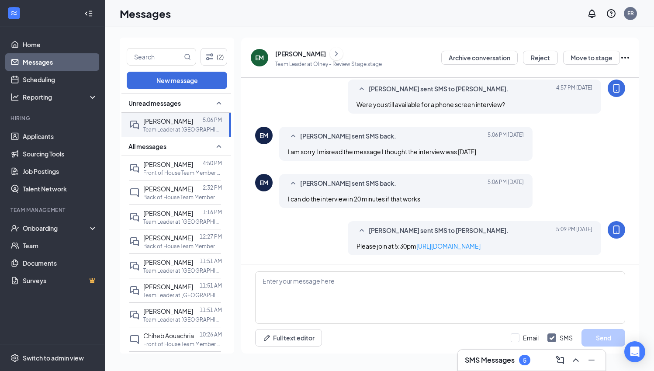
scroll to position [445, 0]
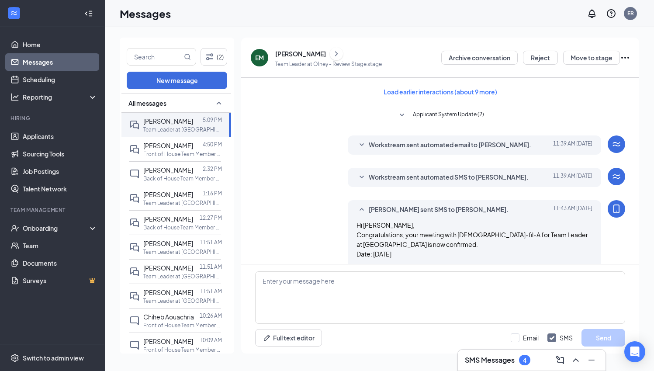
scroll to position [397, 0]
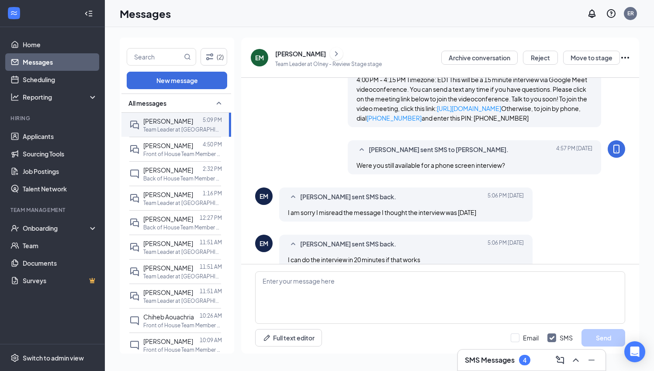
scroll to position [397, 0]
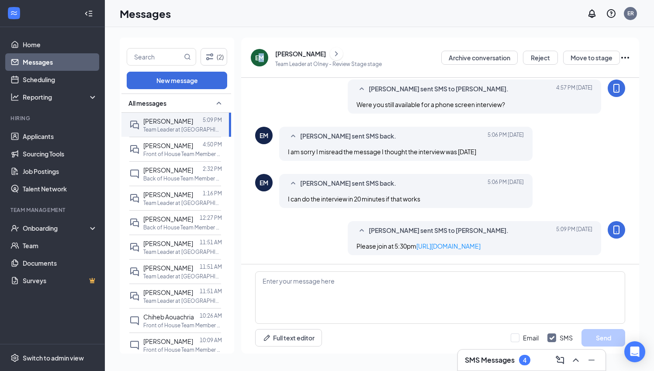
click at [261, 55] on div "EM" at bounding box center [259, 57] width 9 height 9
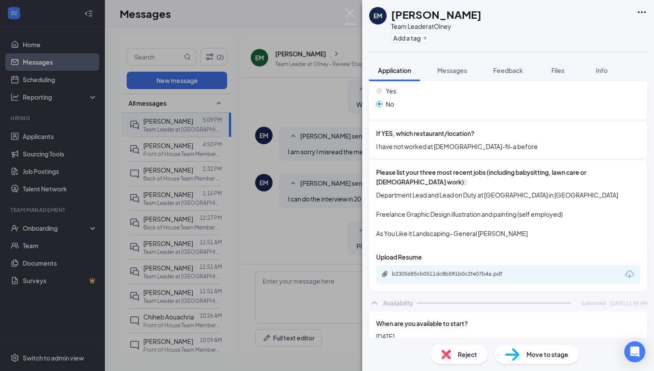
scroll to position [330, 0]
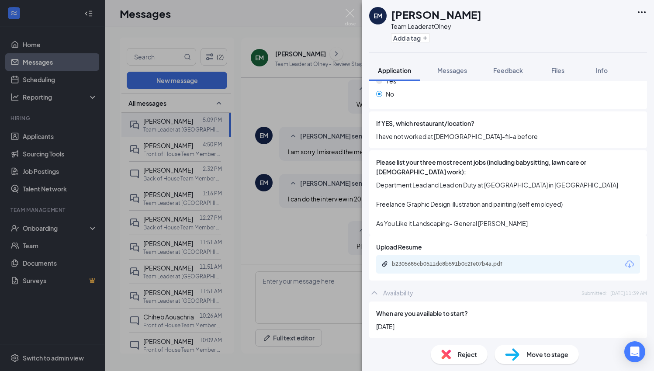
click at [479, 260] on div "b2305685cb0511dc8b591b0c2fe07b4a.pdf" at bounding box center [453, 263] width 122 height 7
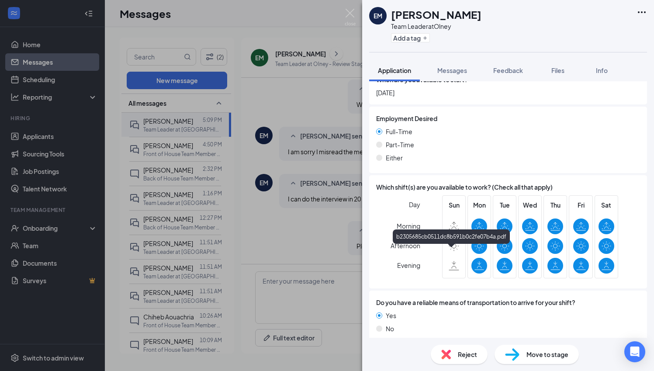
scroll to position [561, 0]
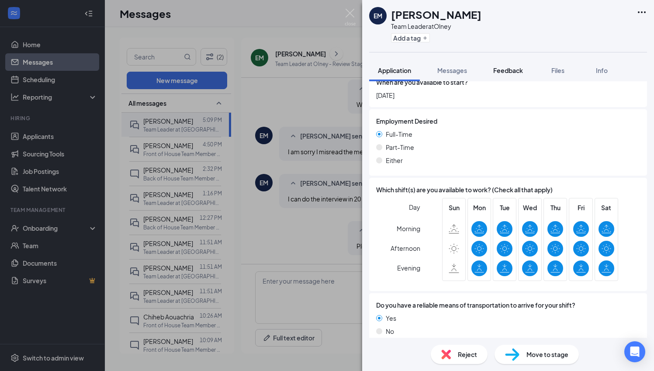
click at [510, 64] on button "Feedback" at bounding box center [507, 70] width 47 height 22
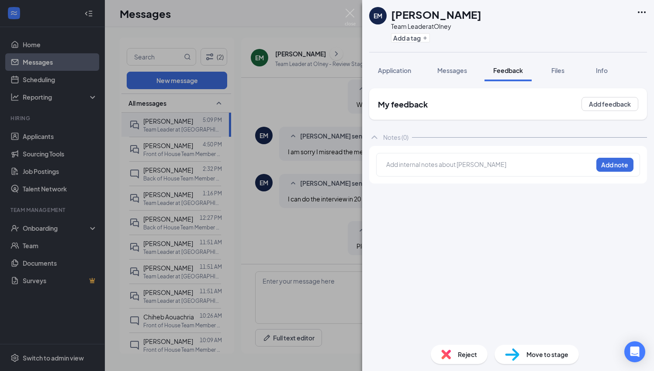
click at [452, 159] on div "Add internal notes about Eric Meile Add note" at bounding box center [508, 165] width 264 height 24
click at [455, 168] on div at bounding box center [489, 164] width 206 height 9
click at [614, 163] on button "Add note" at bounding box center [614, 165] width 37 height 14
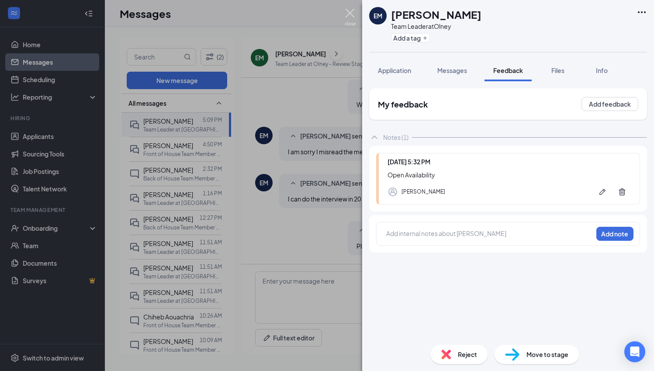
click at [351, 10] on img at bounding box center [350, 17] width 11 height 17
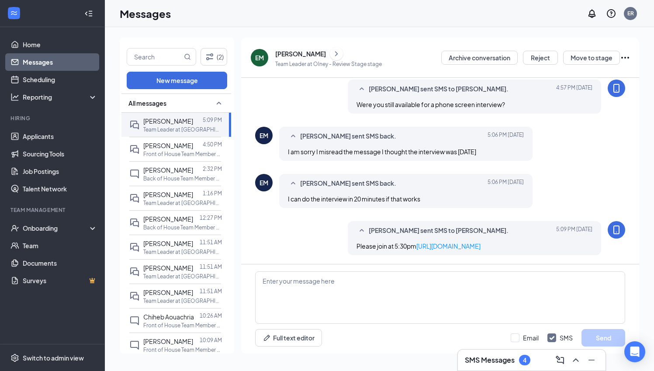
click at [285, 55] on div "[PERSON_NAME]" at bounding box center [300, 53] width 51 height 9
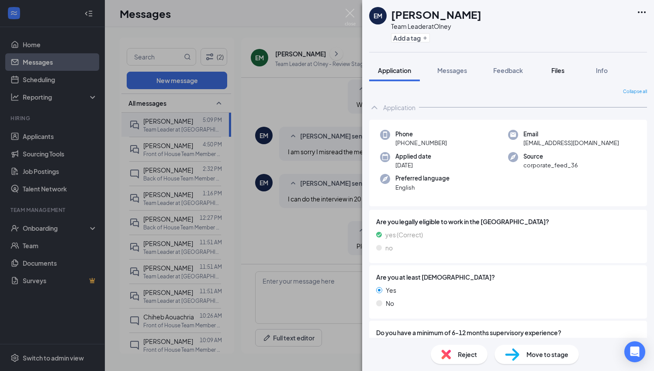
click at [564, 66] on span "Files" at bounding box center [557, 70] width 13 height 8
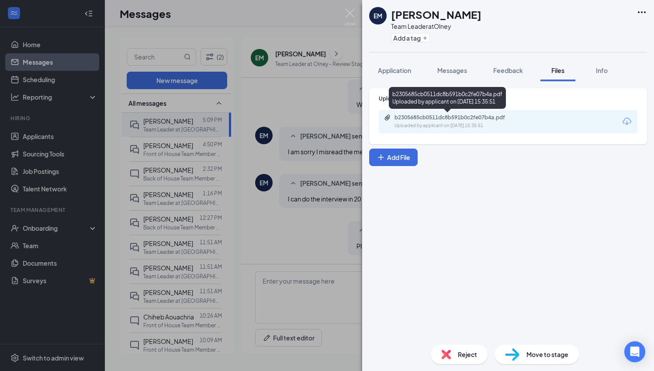
click at [465, 121] on div "b2305685cb0511dc8b591b0c2fe07b4a.pdf Uploaded by applicant on Oct 14, 2025 at 1…" at bounding box center [454, 121] width 141 height 15
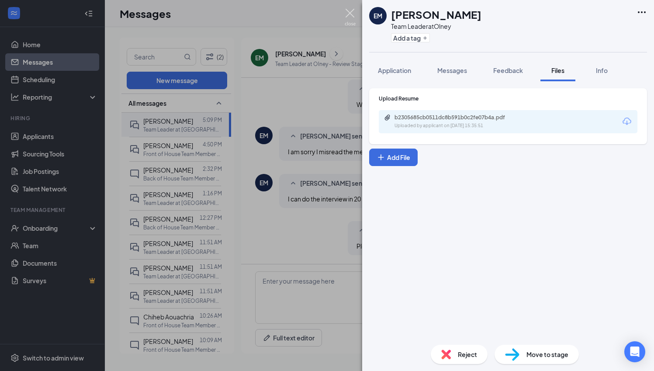
click at [351, 13] on img at bounding box center [350, 17] width 11 height 17
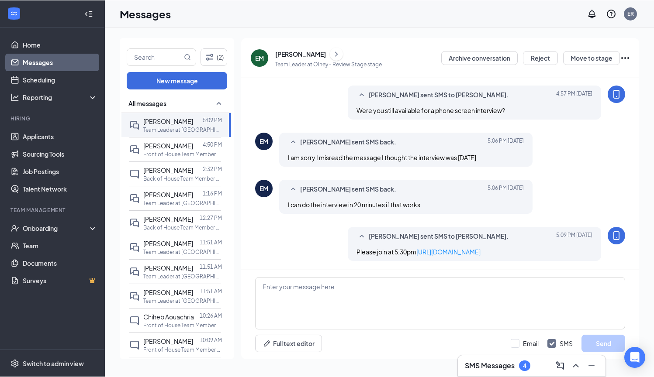
scroll to position [391, 0]
click at [316, 283] on textarea at bounding box center [440, 304] width 370 height 52
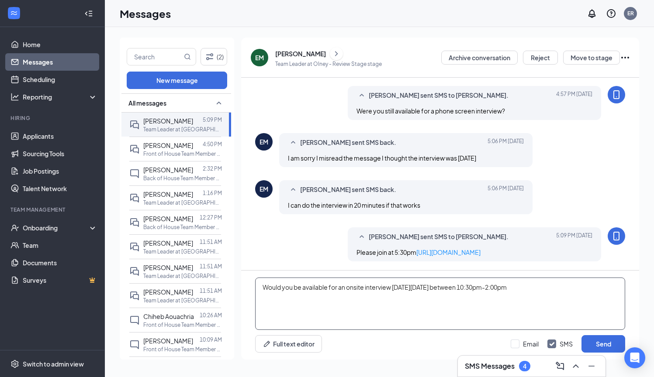
click at [549, 290] on textarea "Would you be available for an onsite interview [DATE][DATE] between 10:30pm-2:0…" at bounding box center [440, 304] width 370 height 52
click at [498, 287] on textarea "Would you be available for an onsite interview [DATE][DATE] between 10:30pm-2:0…" at bounding box center [440, 304] width 370 height 52
click at [495, 286] on textarea "Would you be available for an onsite interview [DATE][DATE] between 10:30pm-2:0…" at bounding box center [440, 304] width 370 height 52
click at [576, 296] on textarea "Would you be available for an onsite interview [DATE][DATE] anytime between 10:…" at bounding box center [440, 304] width 370 height 52
type textarea "Would you be available for an onsite interview [DATE][DATE] anytime between 10:…"
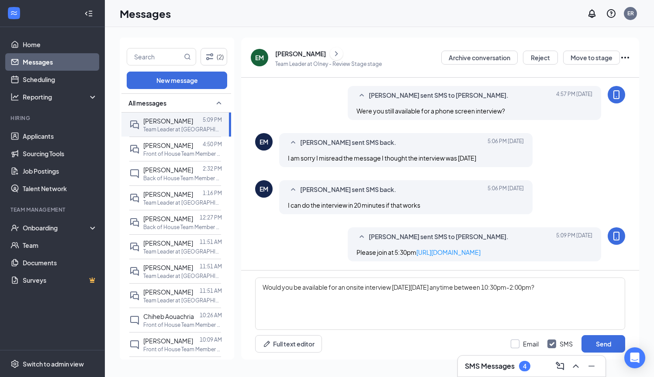
click at [516, 343] on div at bounding box center [514, 344] width 9 height 9
click at [516, 343] on input "Email" at bounding box center [524, 344] width 28 height 9
checkbox input "true"
drag, startPoint x: 583, startPoint y: 300, endPoint x: 209, endPoint y: 264, distance: 375.9
click at [209, 264] on div "(2) New message All messages [PERSON_NAME] 5:09 PM Team Leader at [PERSON_NAME]…" at bounding box center [379, 202] width 519 height 329
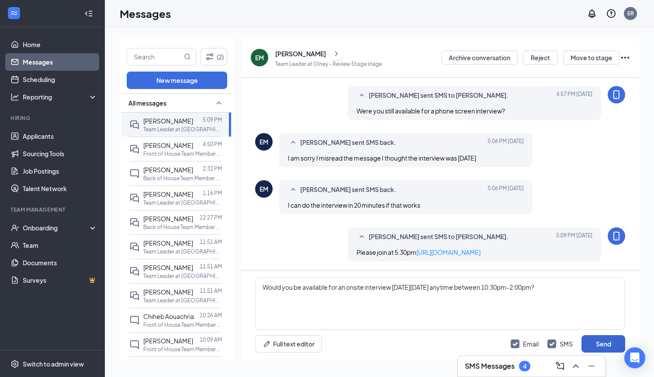
click at [610, 343] on button "Send" at bounding box center [603, 343] width 44 height 17
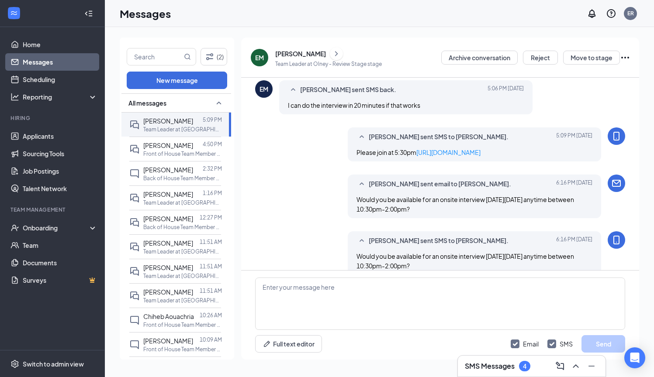
scroll to position [504, 0]
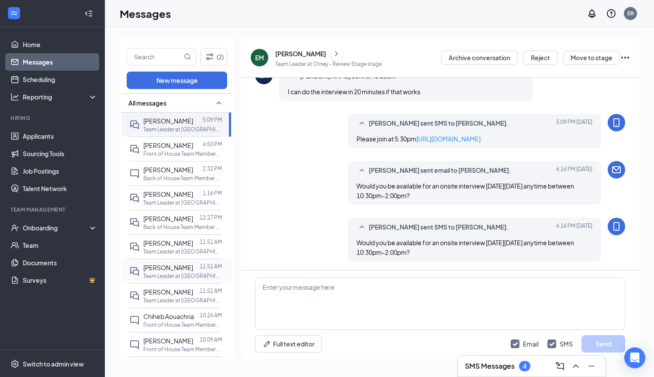
click at [175, 273] on p "Team Leader at [GEOGRAPHIC_DATA]" at bounding box center [182, 275] width 79 height 7
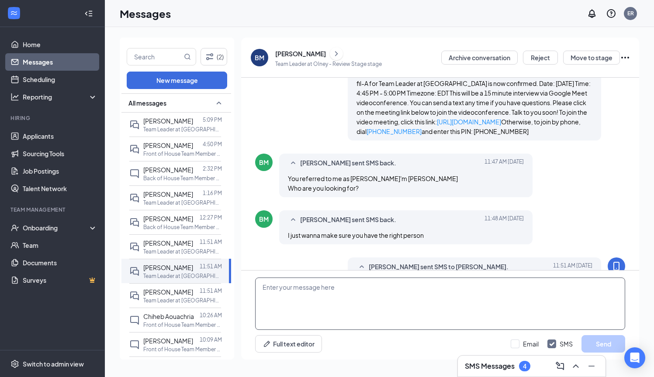
scroll to position [489, 0]
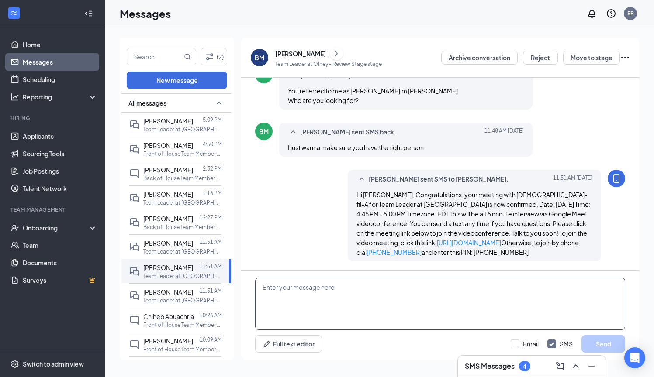
click at [373, 292] on textarea at bounding box center [440, 304] width 370 height 52
paste textarea "Would you be available for an onsite interview [DATE][DATE] anytime between 10:…"
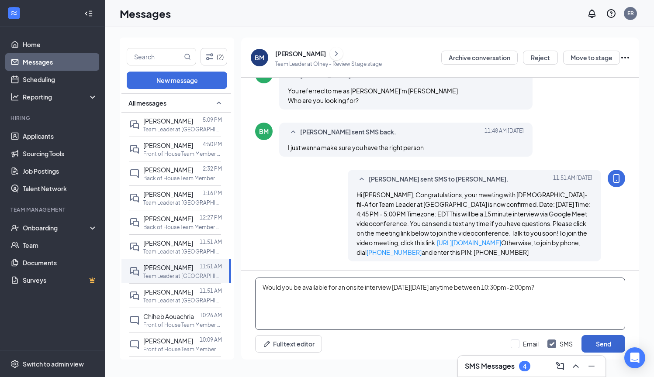
type textarea "Would you be available for an onsite interview [DATE][DATE] anytime between 10:…"
click at [597, 339] on button "Send" at bounding box center [603, 343] width 44 height 17
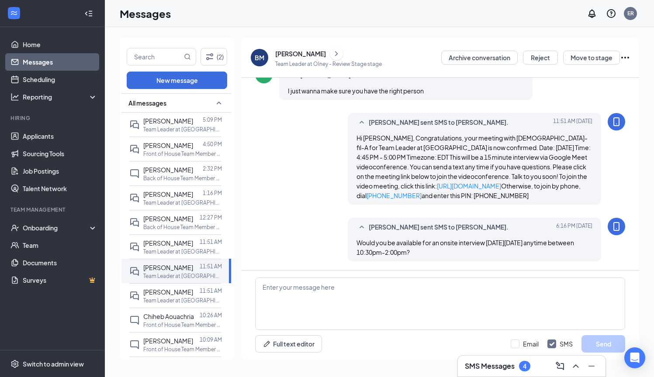
scroll to position [545, 0]
click at [165, 293] on span "[PERSON_NAME]" at bounding box center [168, 292] width 50 height 8
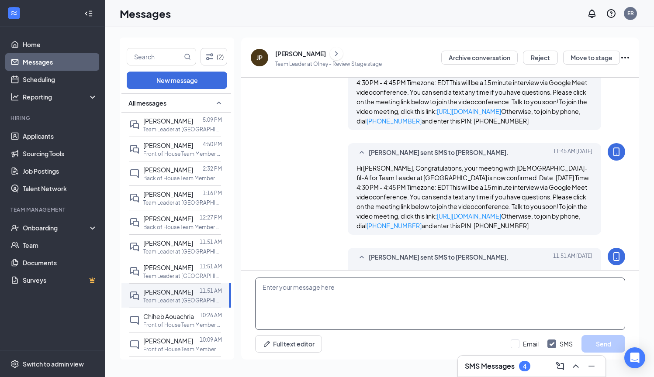
scroll to position [428, 0]
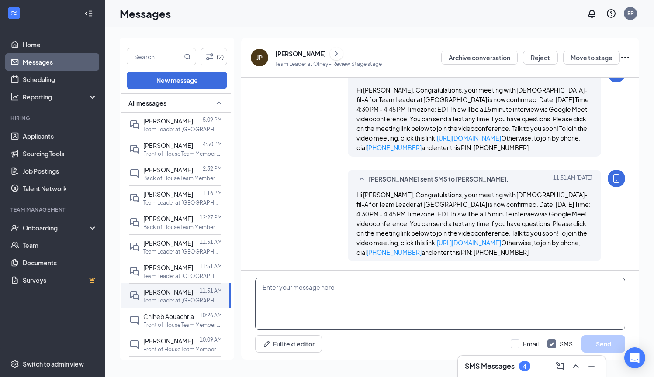
click at [408, 287] on textarea at bounding box center [440, 304] width 370 height 52
paste textarea "Would you be available for an onsite interview [DATE][DATE] anytime between 10:…"
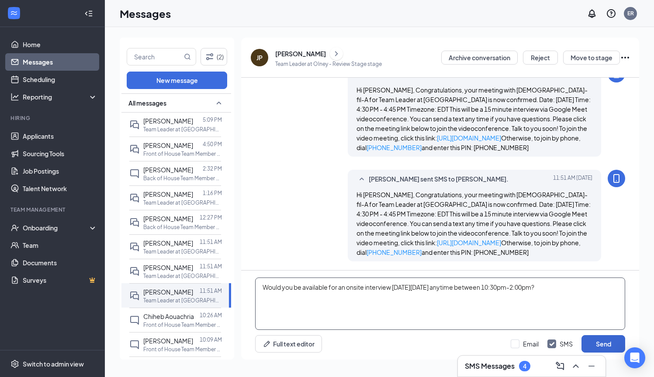
type textarea "Would you be available for an onsite interview [DATE][DATE] anytime between 10:…"
click at [596, 343] on button "Send" at bounding box center [603, 343] width 44 height 17
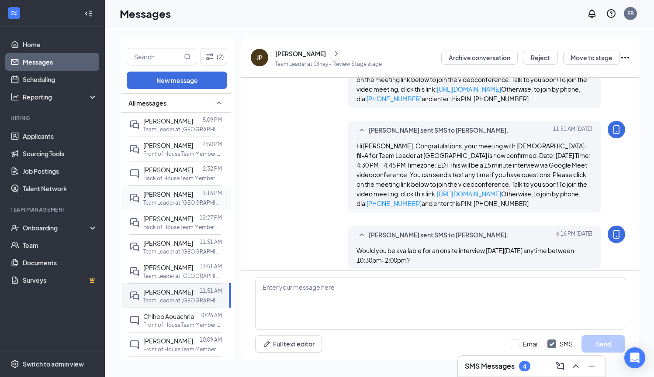
scroll to position [485, 0]
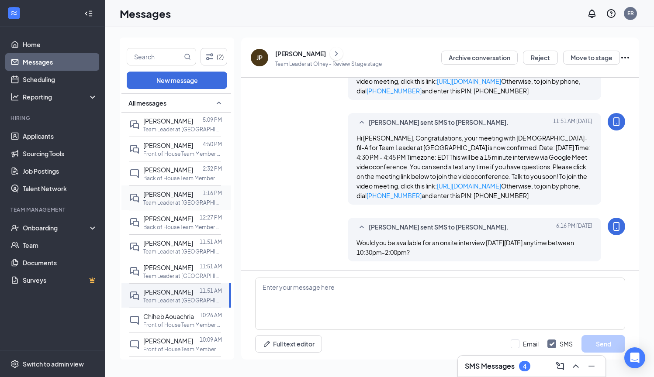
click at [169, 199] on p "Team Leader at [GEOGRAPHIC_DATA]" at bounding box center [182, 202] width 79 height 7
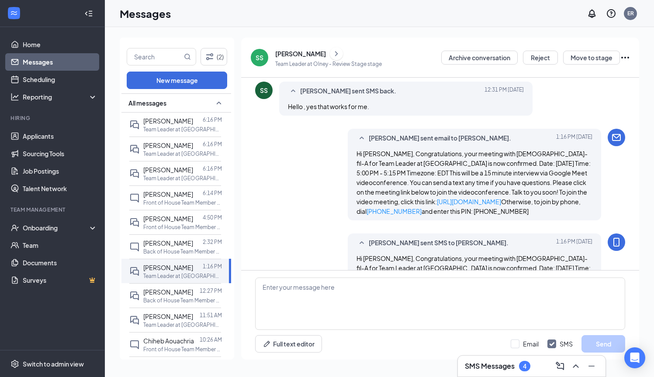
scroll to position [309, 0]
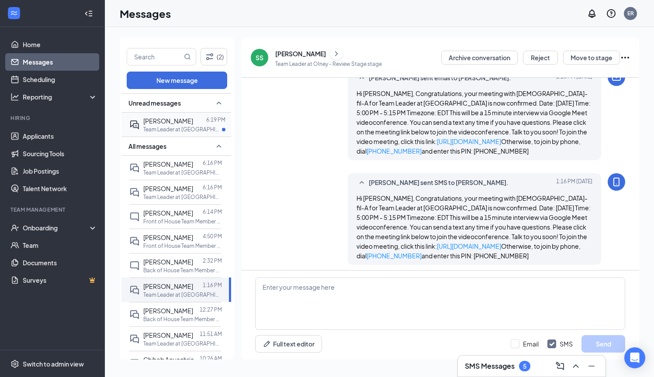
scroll to position [309, 0]
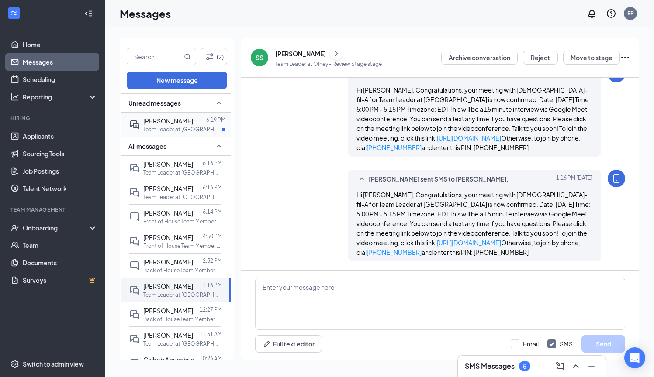
click at [193, 119] on div at bounding box center [199, 121] width 13 height 10
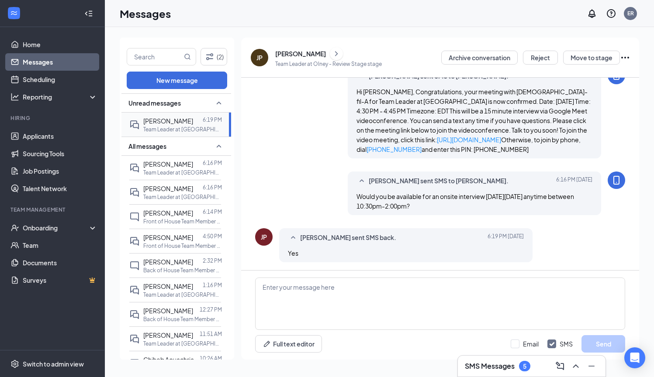
scroll to position [468, 0]
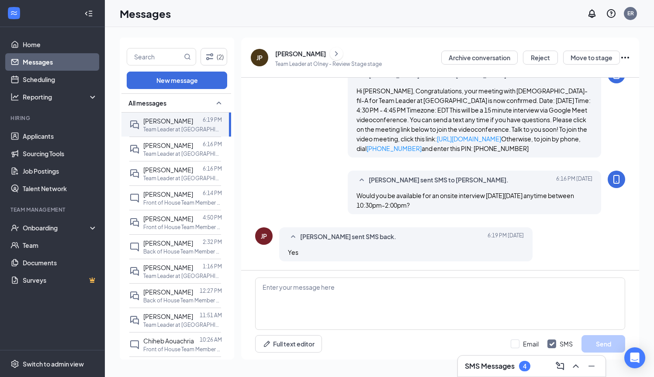
scroll to position [468, 0]
